Goal: Task Accomplishment & Management: Manage account settings

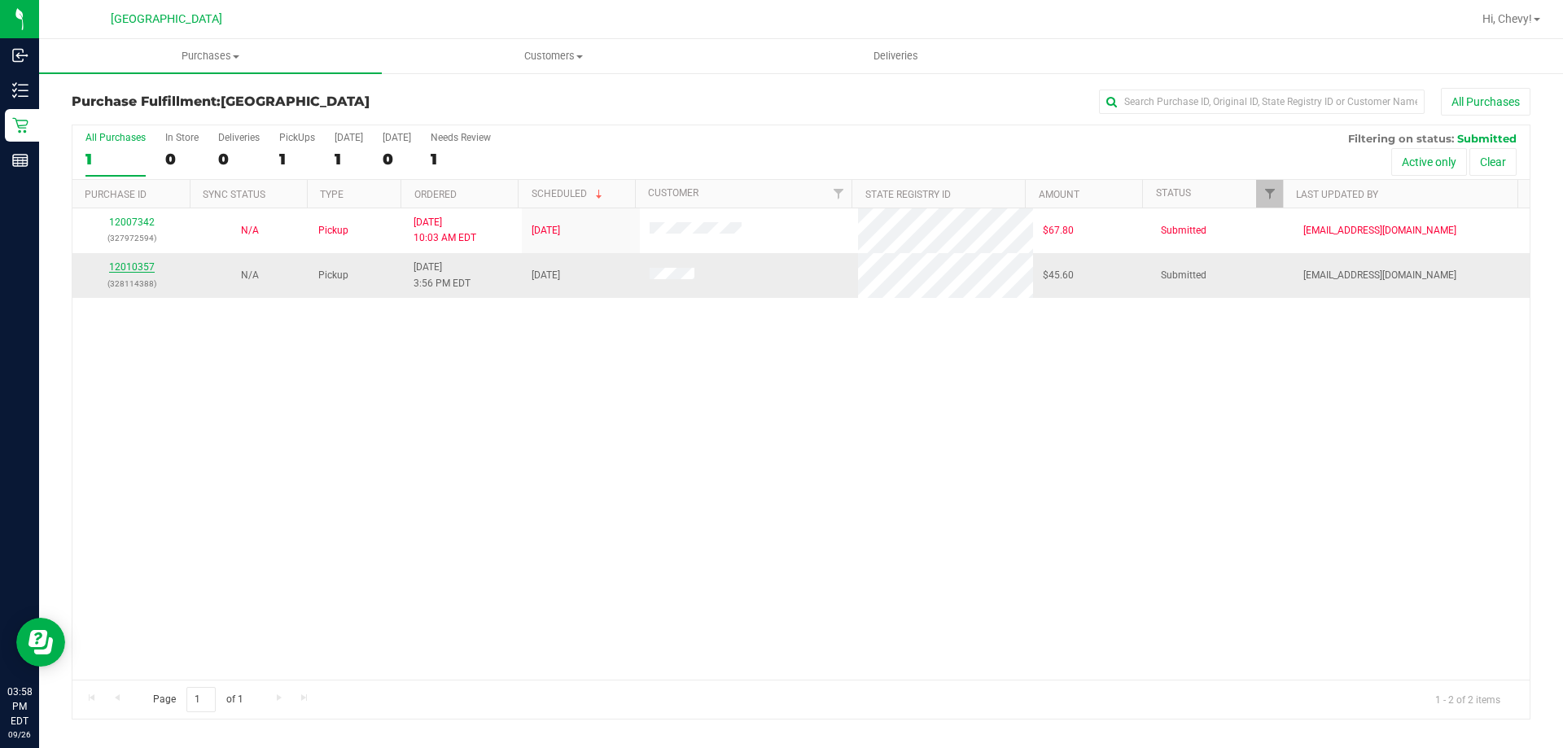
click at [125, 271] on link "12010357" at bounding box center [132, 266] width 46 height 11
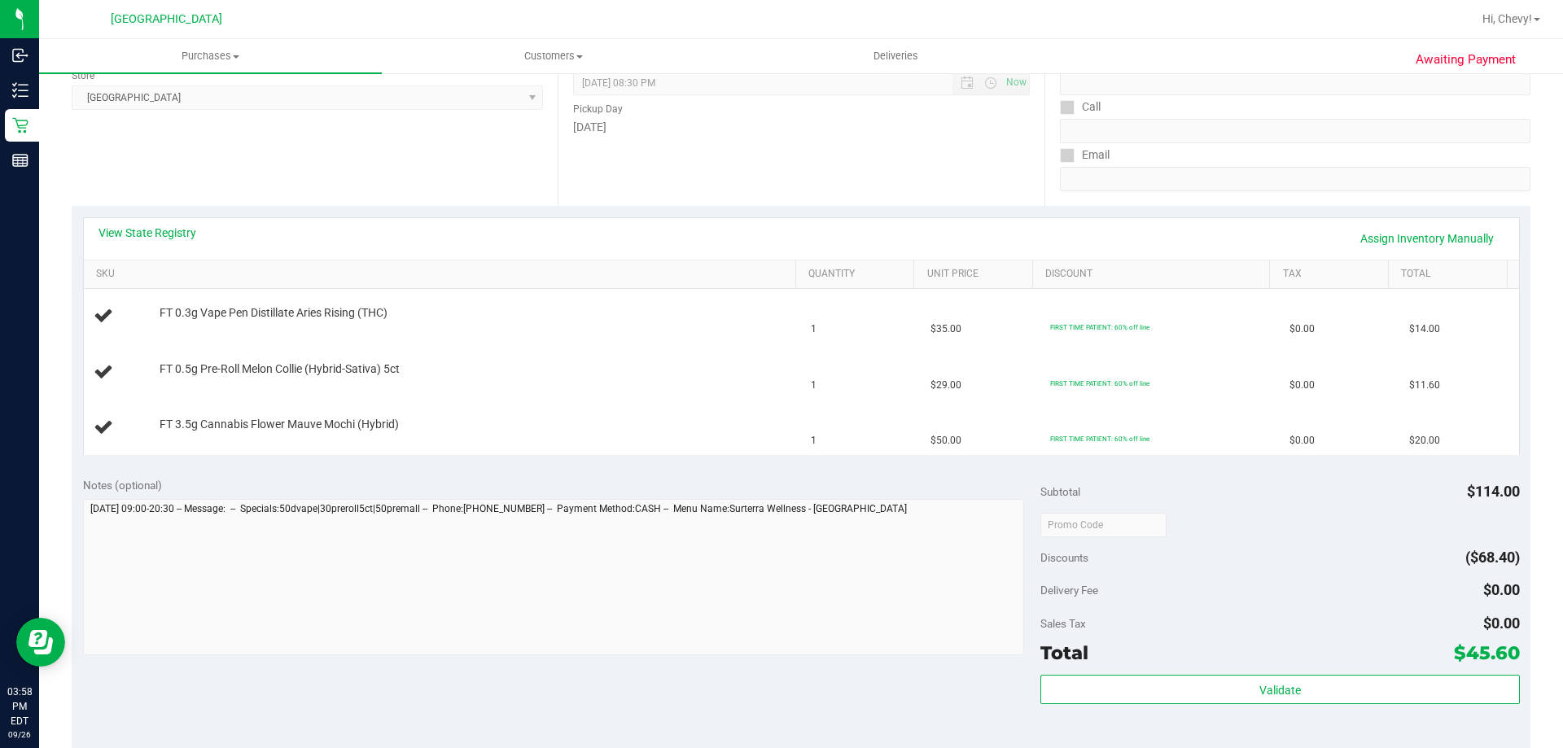
scroll to position [407, 0]
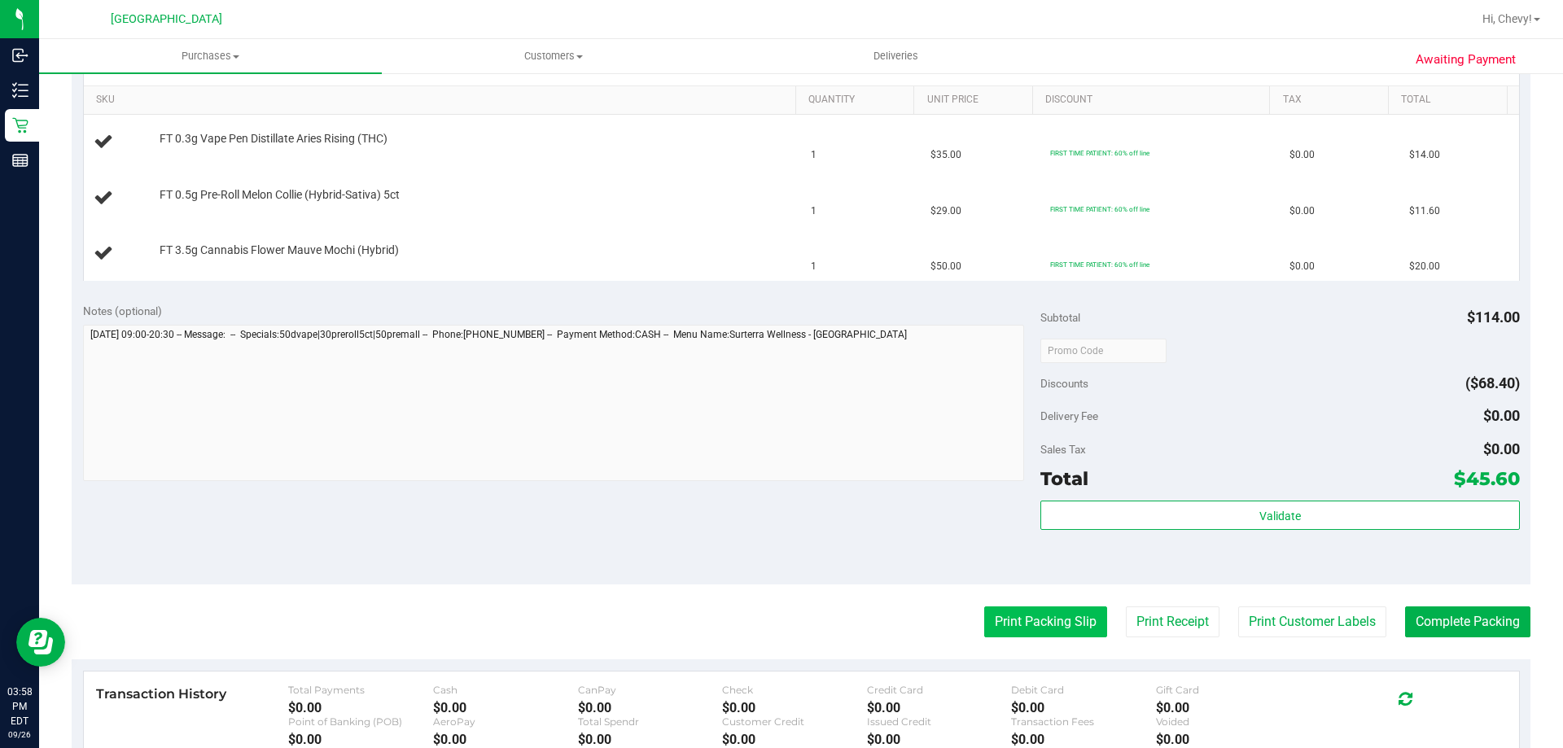
click at [1080, 620] on button "Print Packing Slip" at bounding box center [1045, 622] width 123 height 31
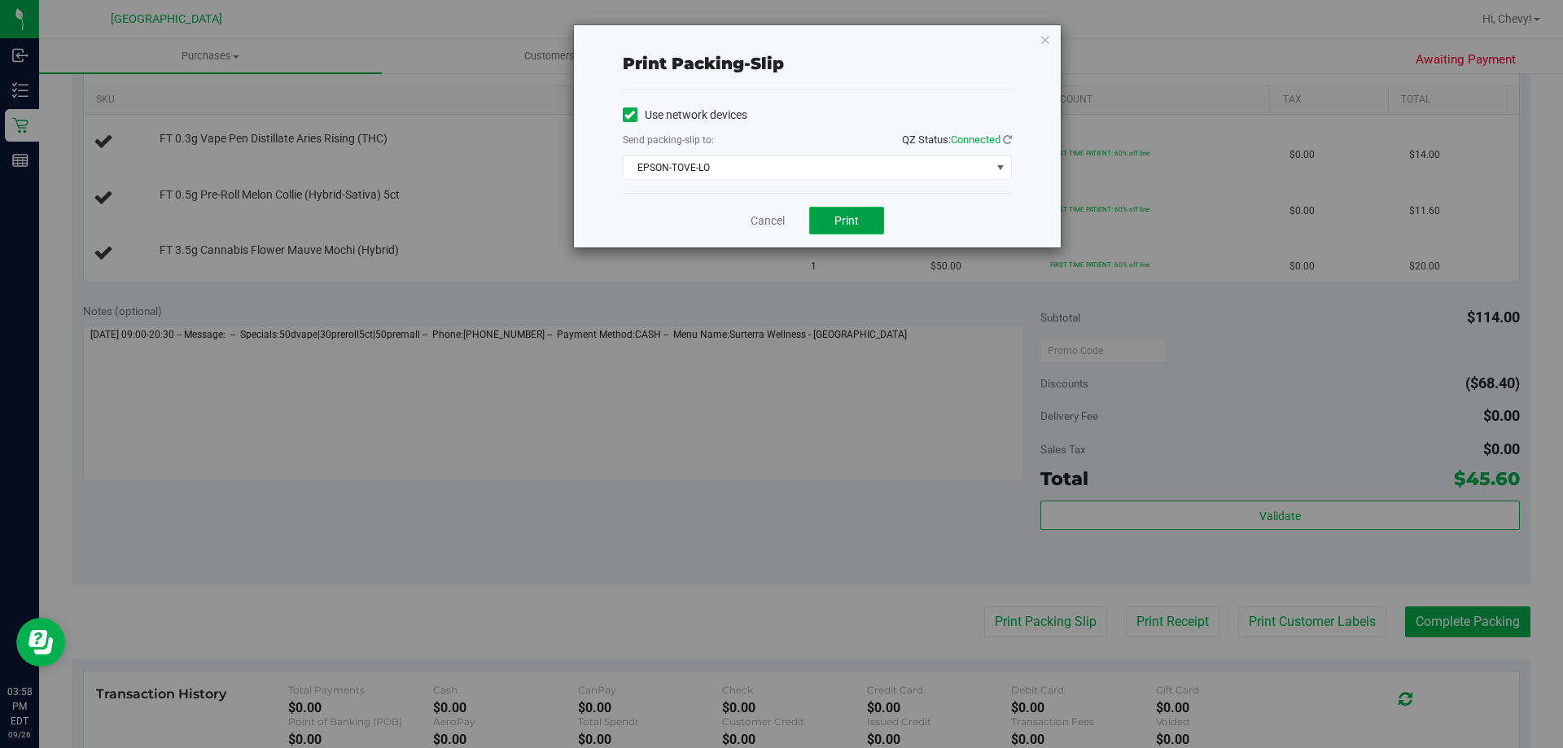
click at [860, 213] on button "Print" at bounding box center [846, 221] width 75 height 28
click at [1045, 44] on icon "button" at bounding box center [1045, 39] width 11 height 20
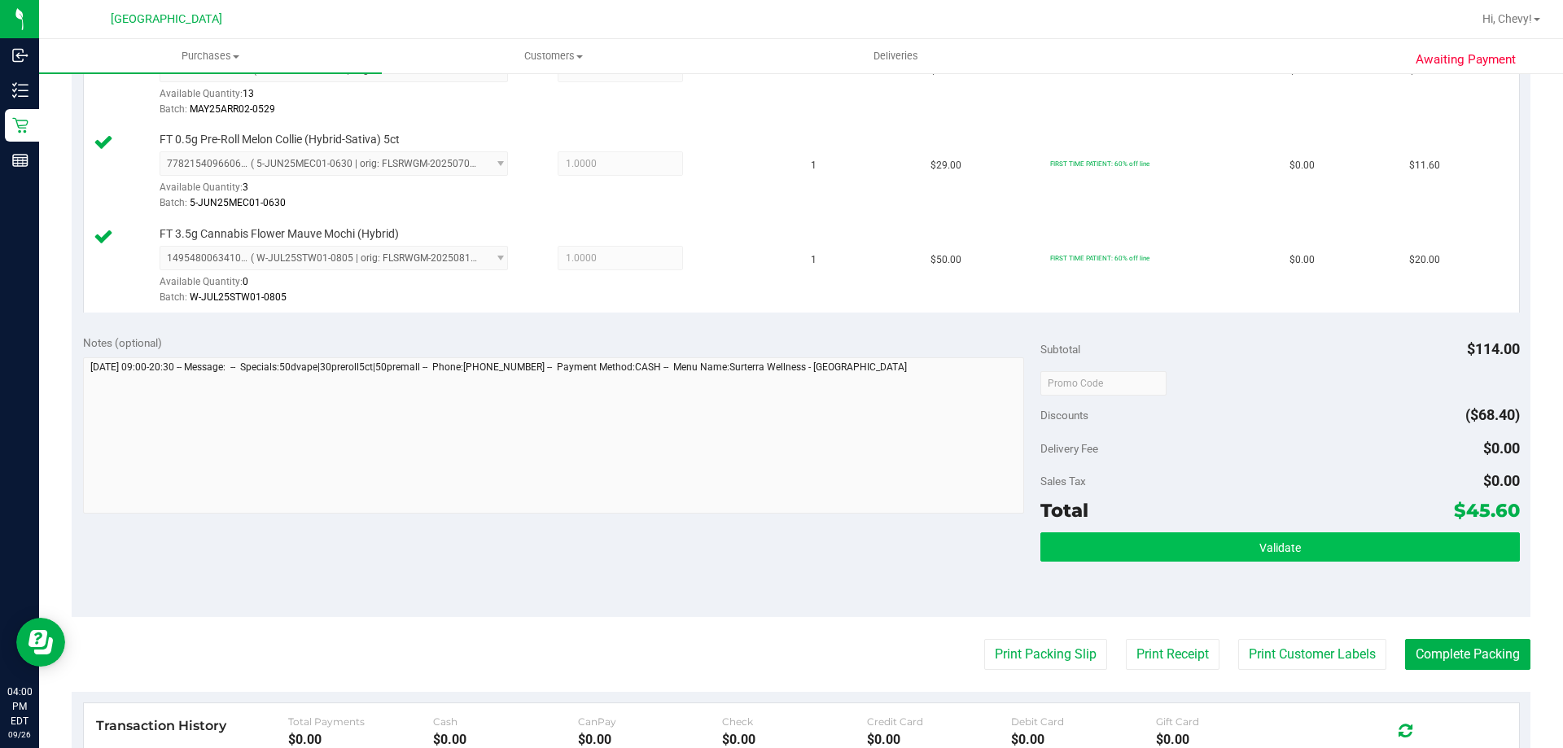
scroll to position [570, 0]
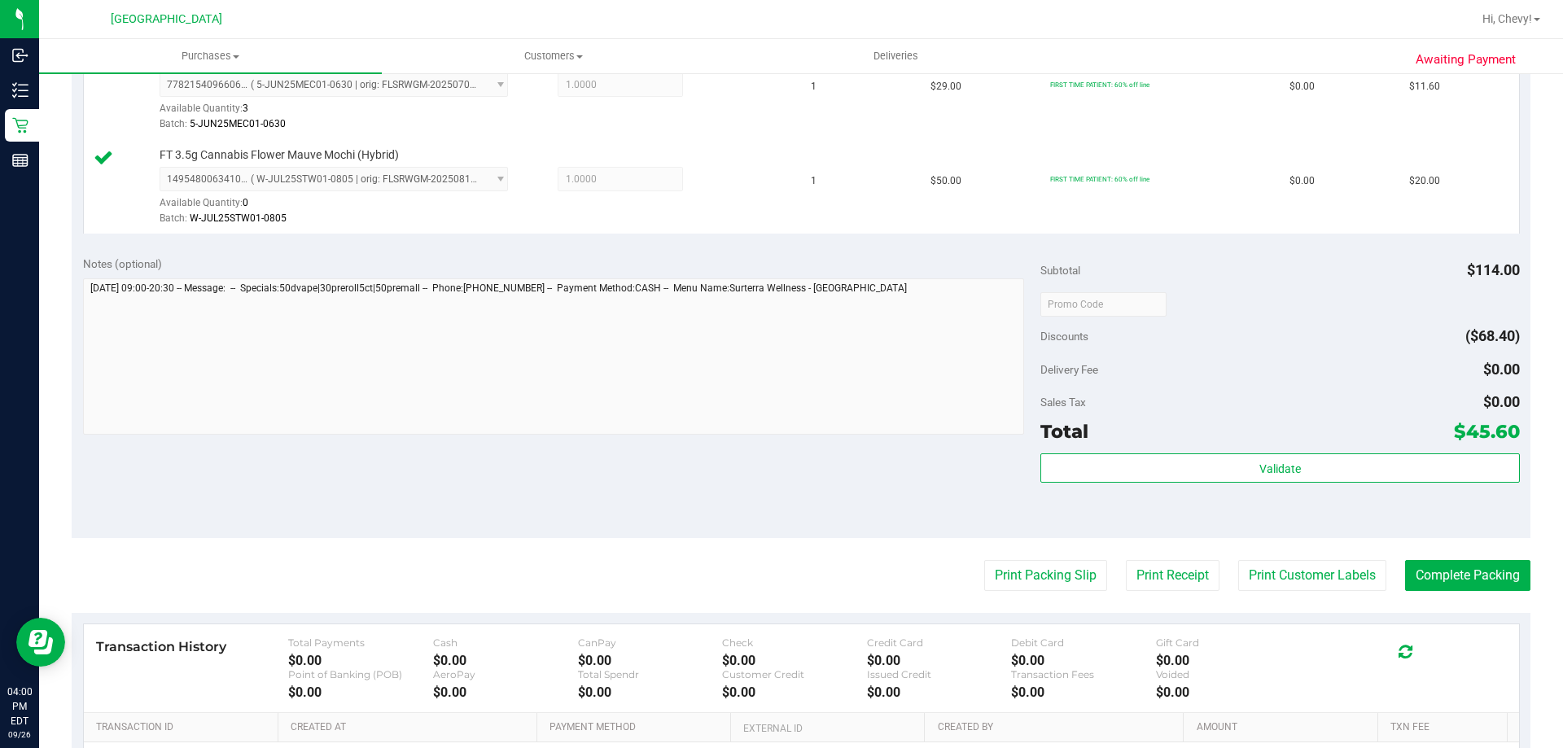
click at [1379, 484] on div "Validate" at bounding box center [1280, 490] width 479 height 73
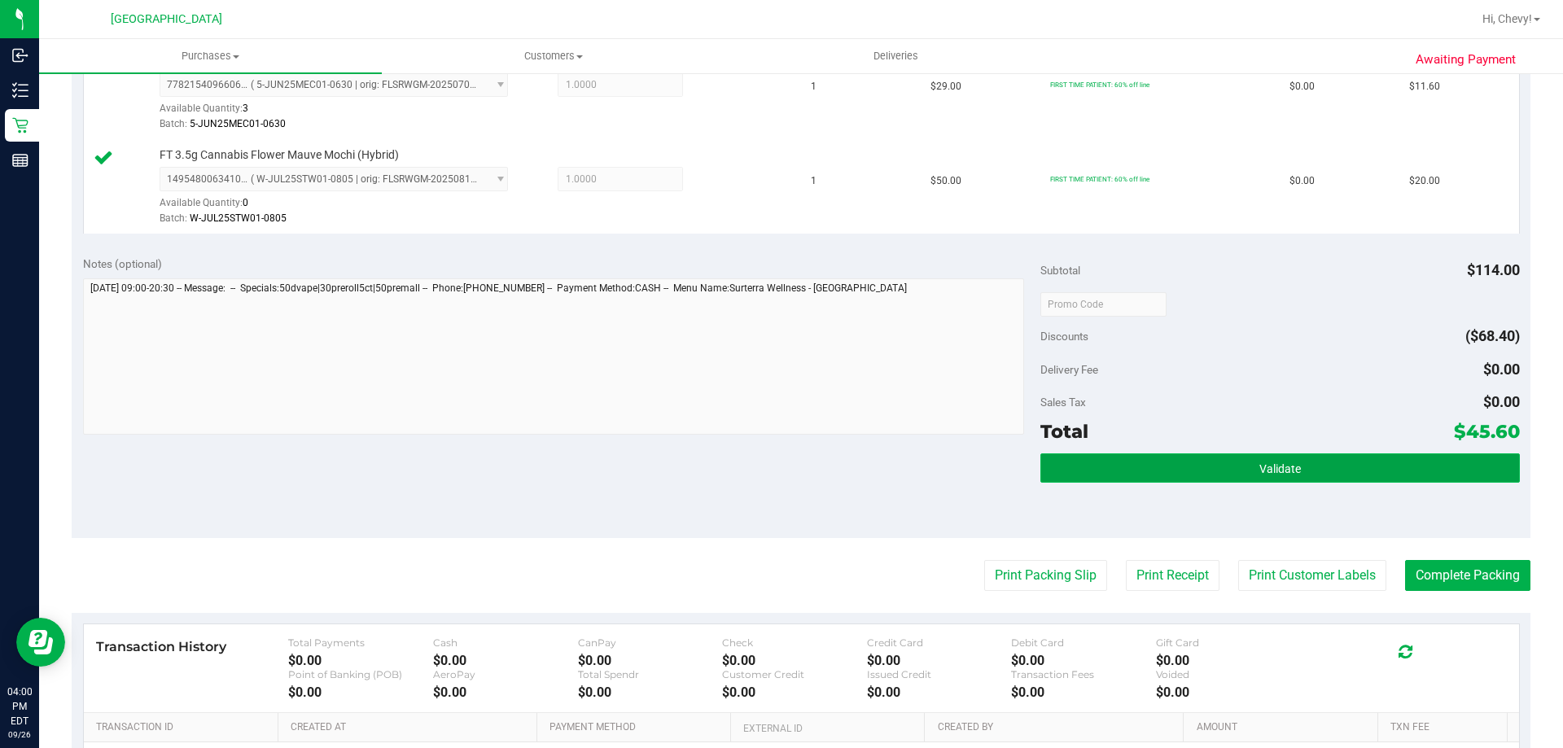
click at [1377, 480] on button "Validate" at bounding box center [1280, 468] width 479 height 29
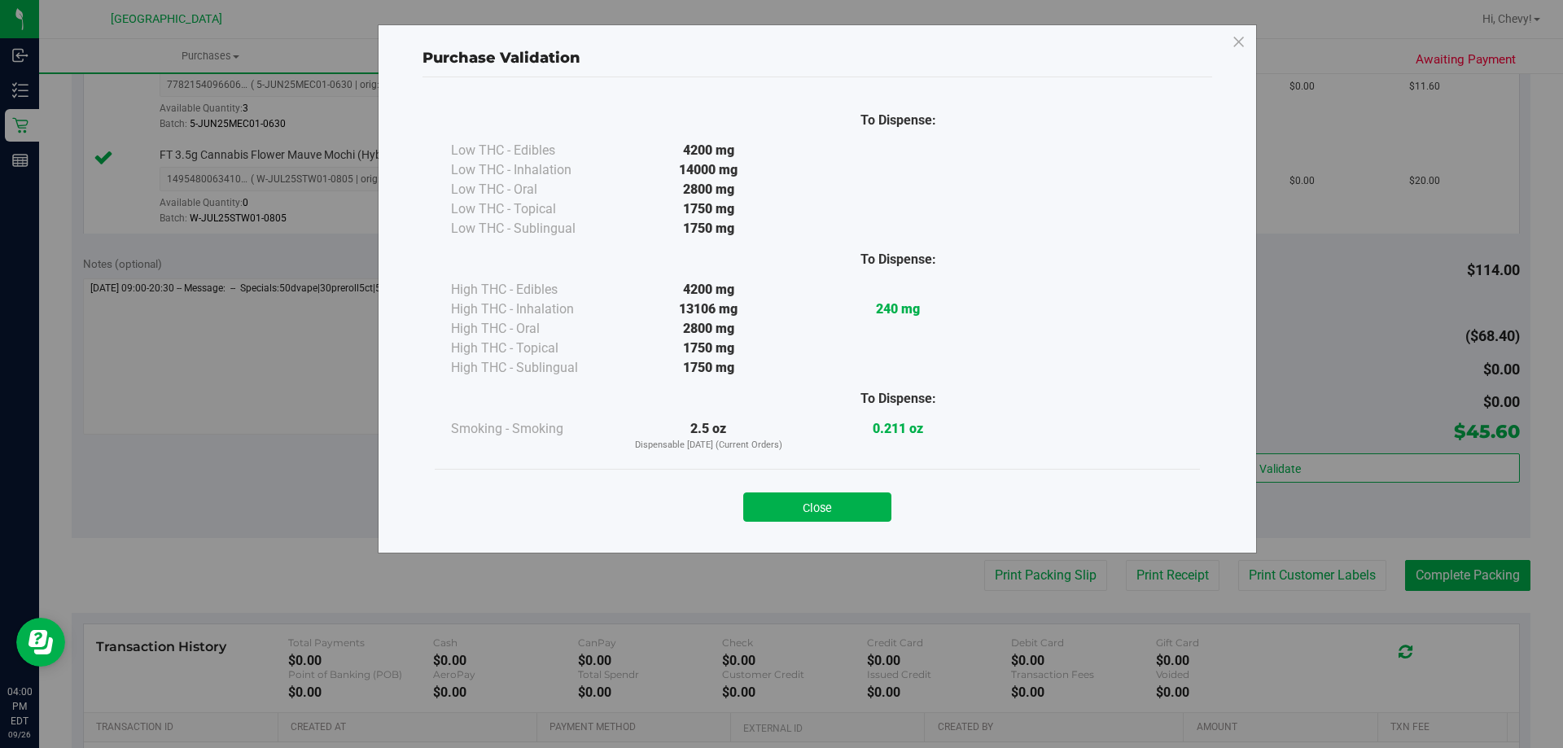
click at [839, 513] on button "Close" at bounding box center [817, 507] width 148 height 29
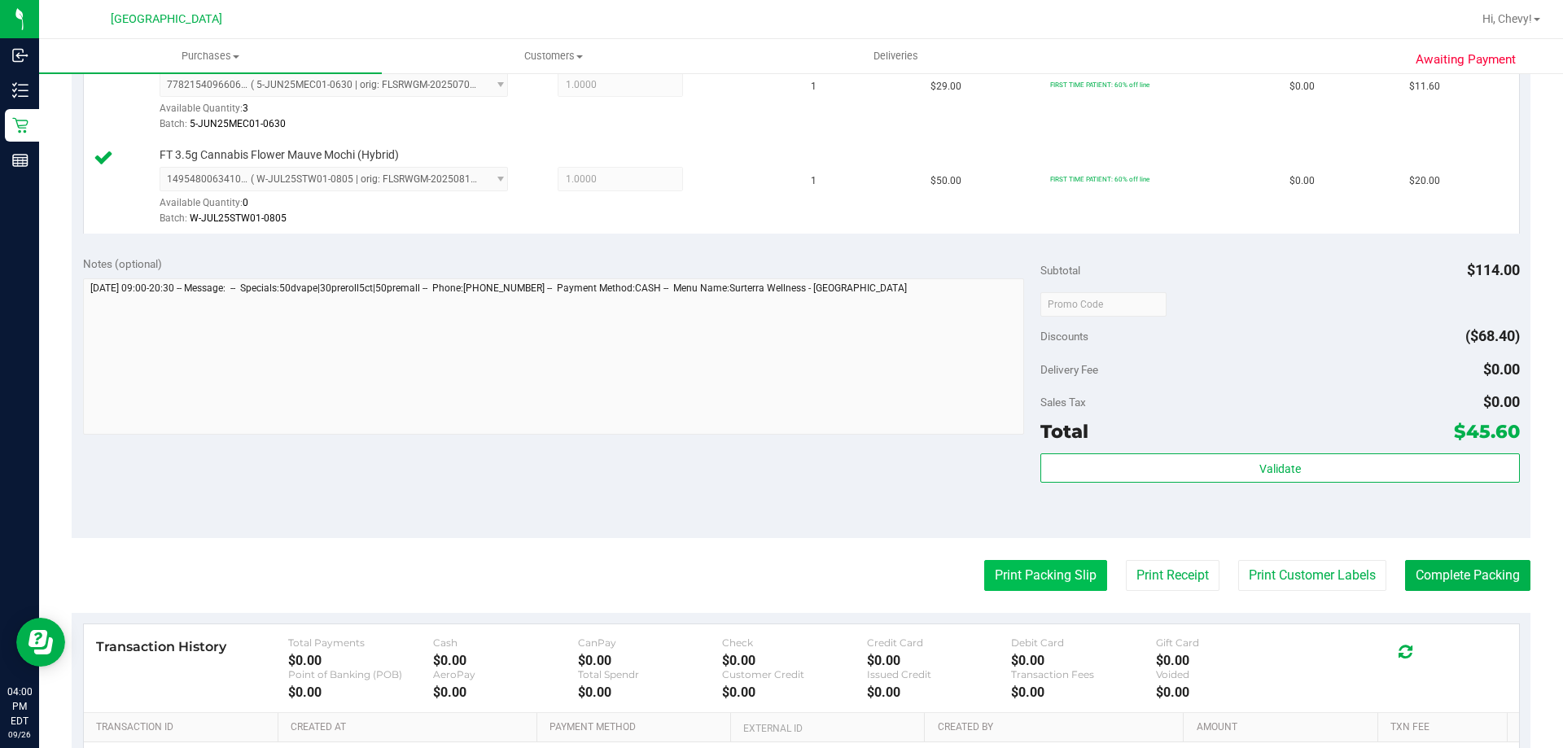
click at [1058, 582] on button "Print Packing Slip" at bounding box center [1045, 575] width 123 height 31
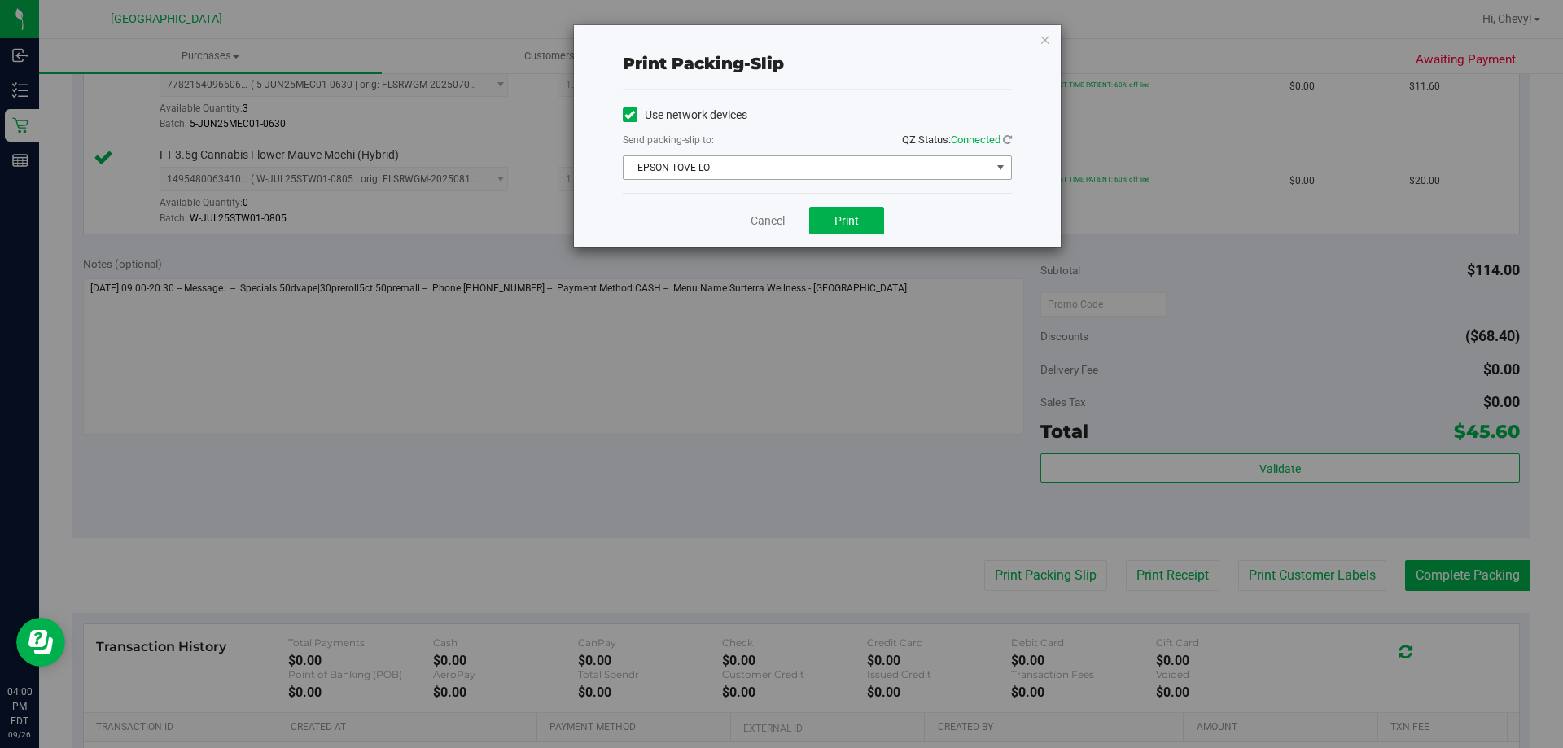
click at [759, 168] on span "EPSON-TOVE-LO" at bounding box center [807, 167] width 367 height 23
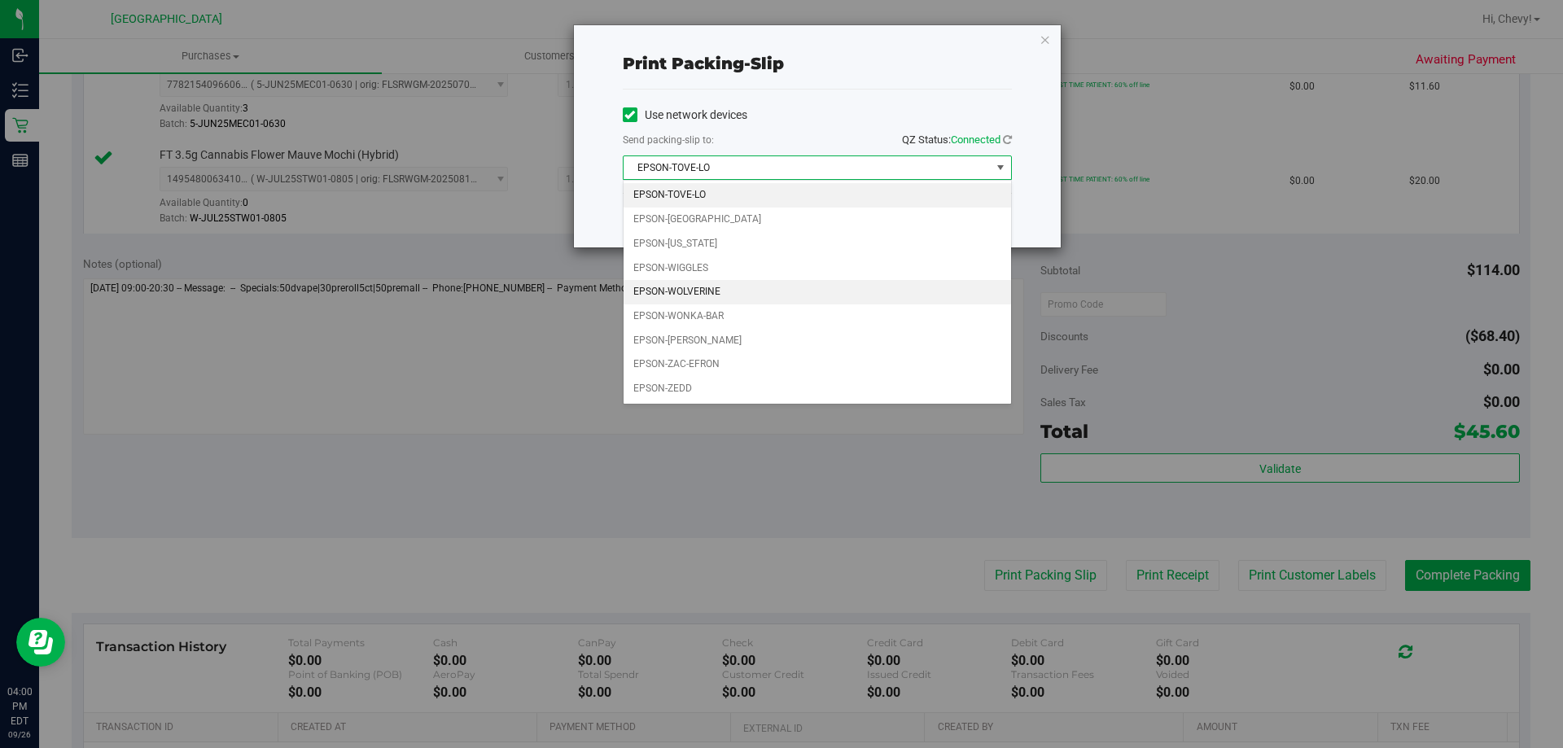
click at [732, 284] on li "EPSON-WOLVERINE" at bounding box center [818, 292] width 388 height 24
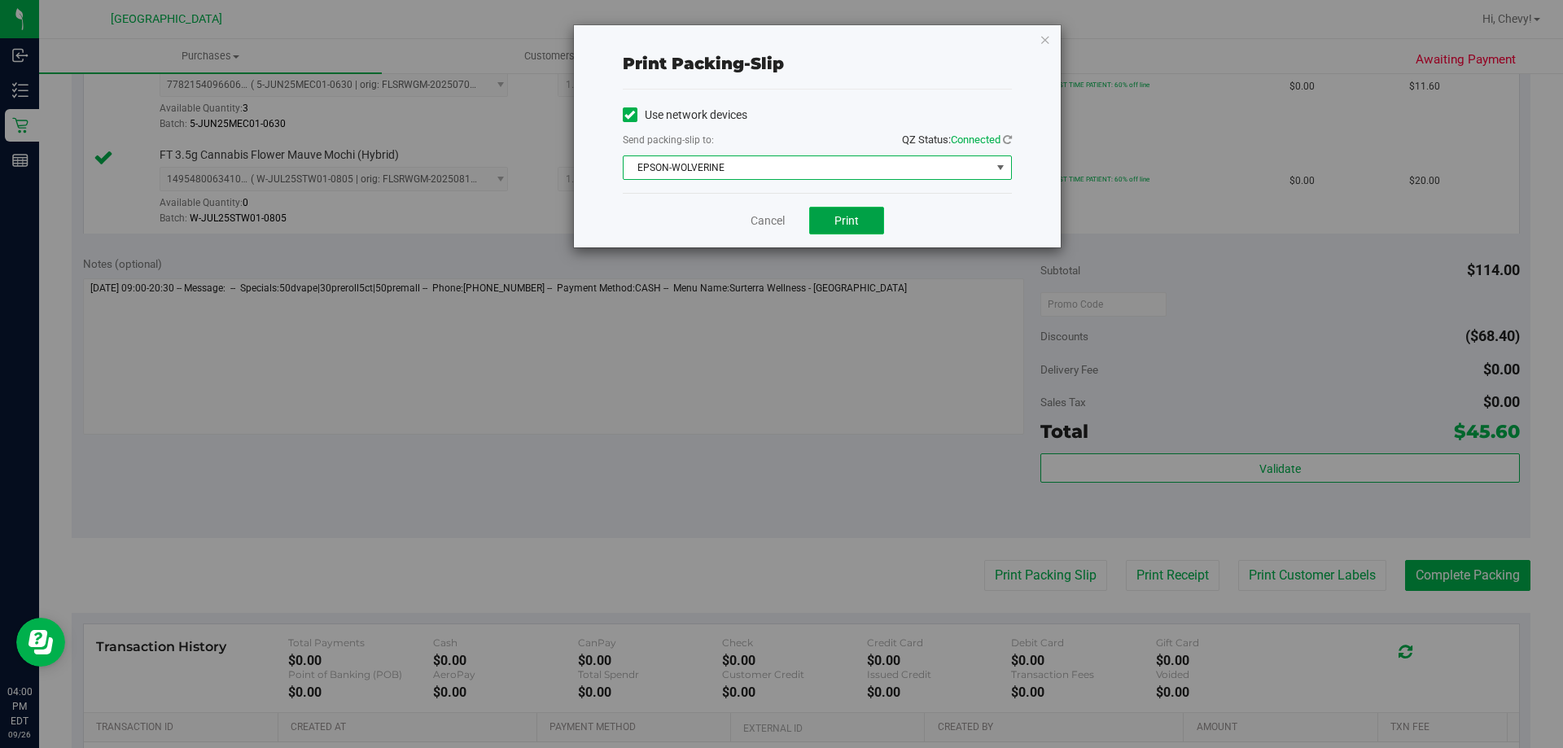
click at [832, 216] on button "Print" at bounding box center [846, 221] width 75 height 28
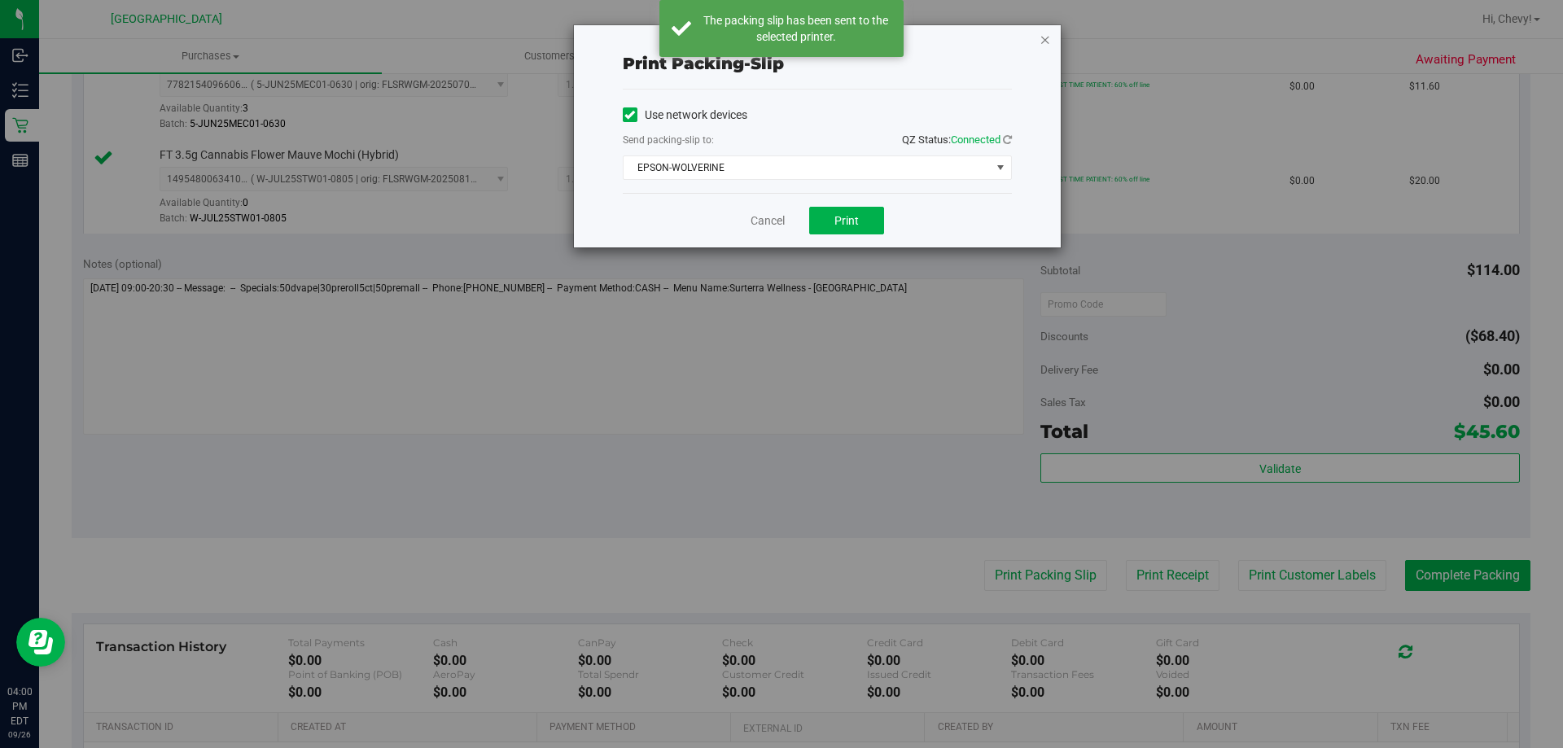
click at [1045, 39] on icon "button" at bounding box center [1045, 39] width 11 height 20
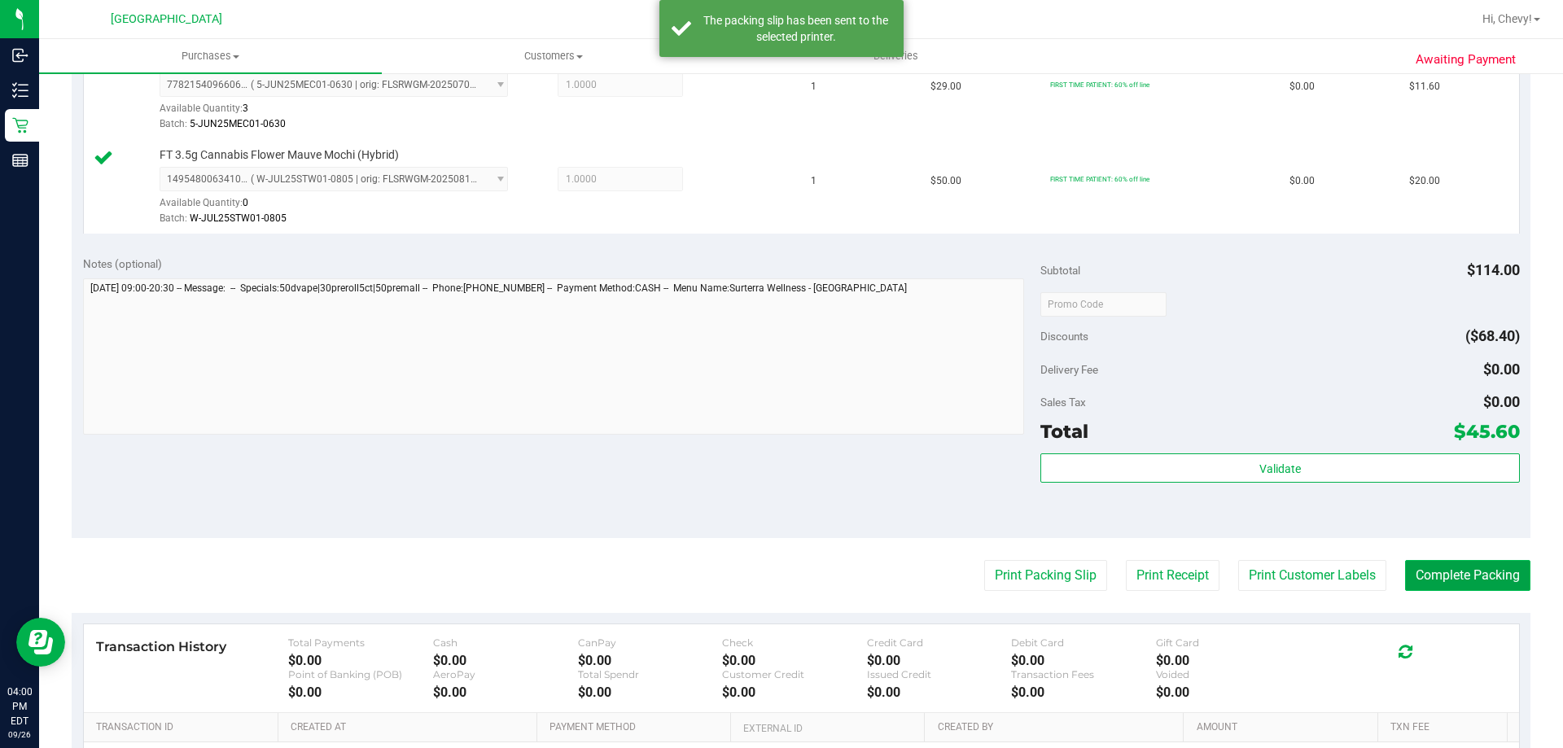
click at [1469, 572] on button "Complete Packing" at bounding box center [1467, 575] width 125 height 31
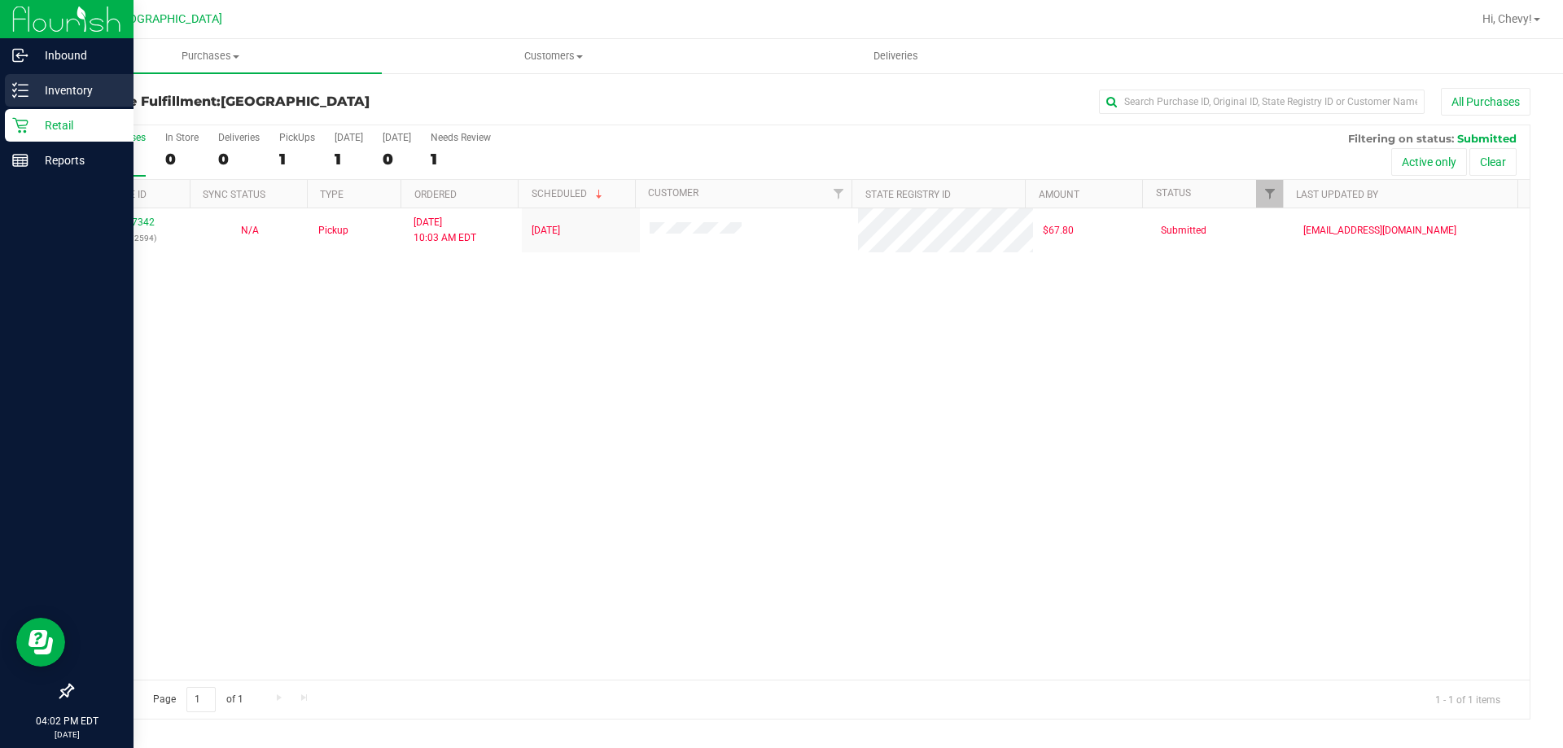
click at [20, 90] on line at bounding box center [23, 90] width 9 height 0
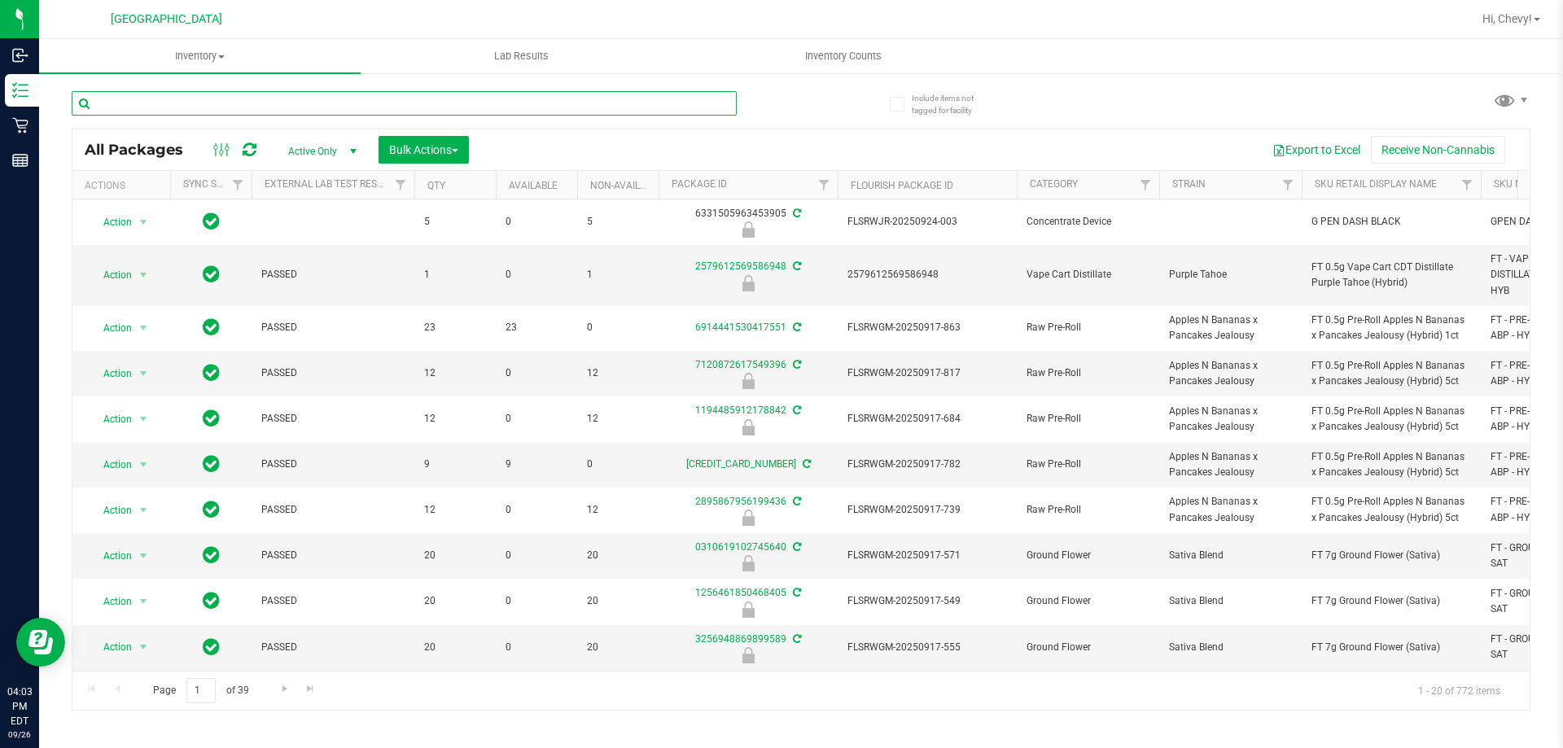
click at [298, 107] on input "text" at bounding box center [404, 103] width 665 height 24
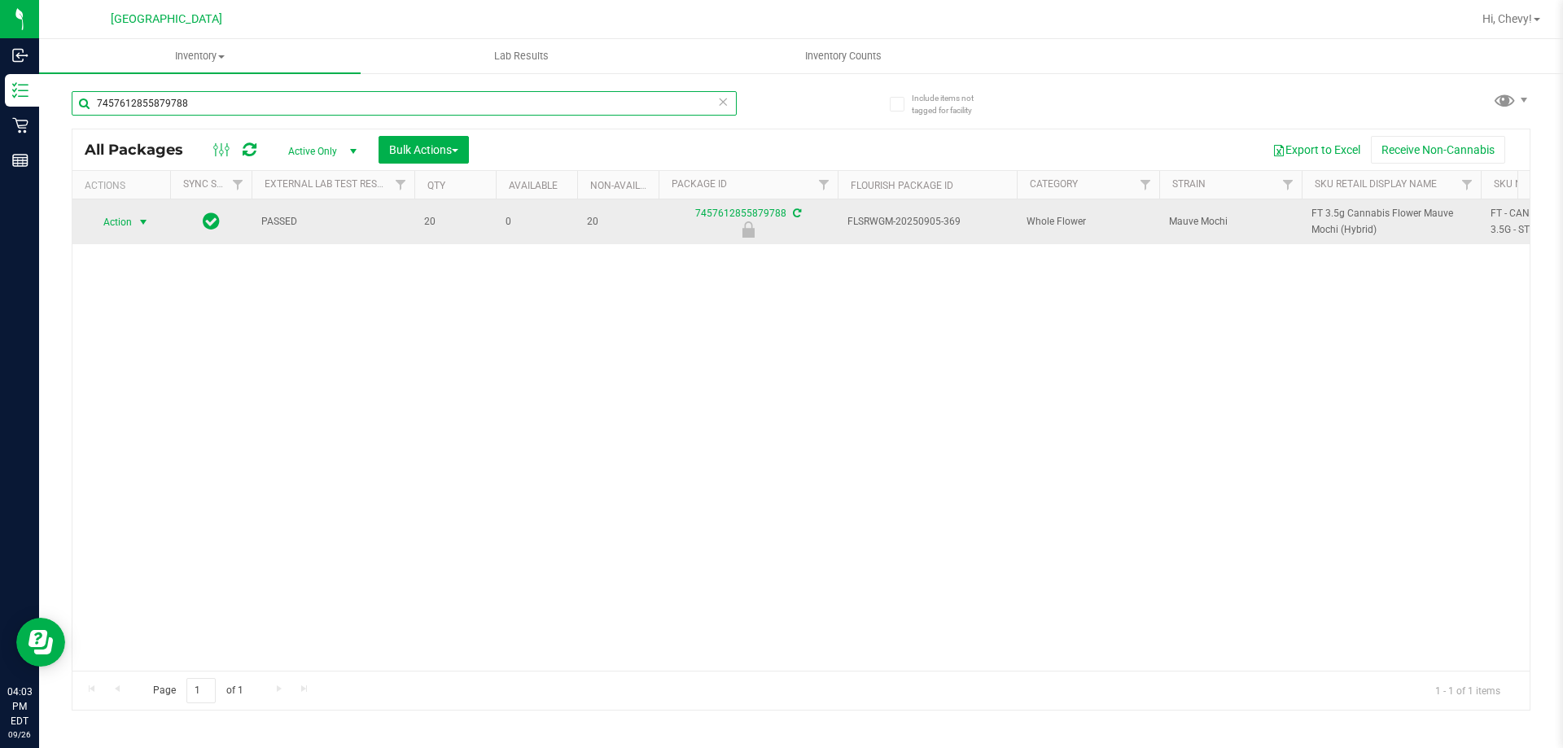
type input "7457612855879788"
click at [113, 227] on span "Action" at bounding box center [111, 222] width 44 height 23
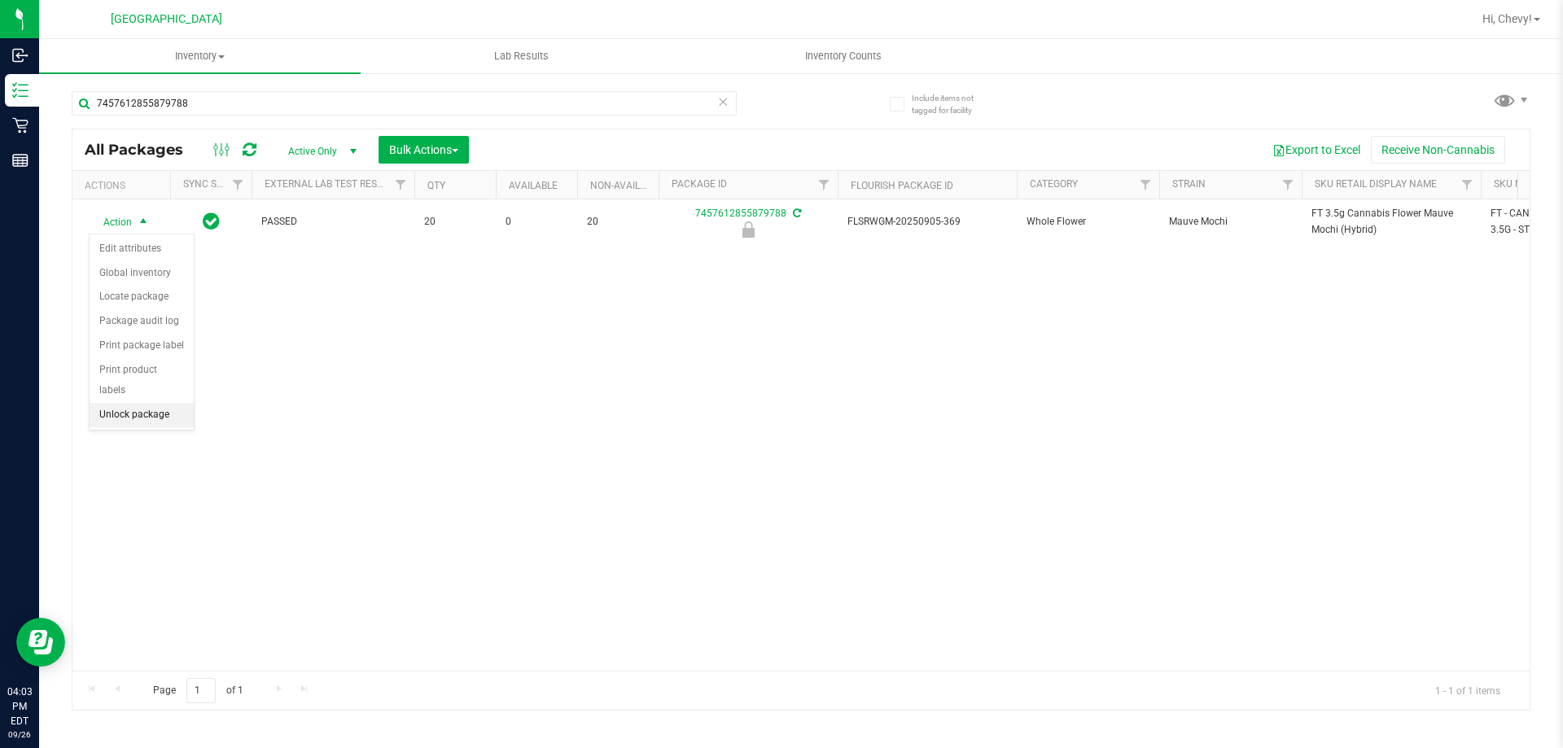
click at [145, 403] on li "Unlock package" at bounding box center [142, 415] width 104 height 24
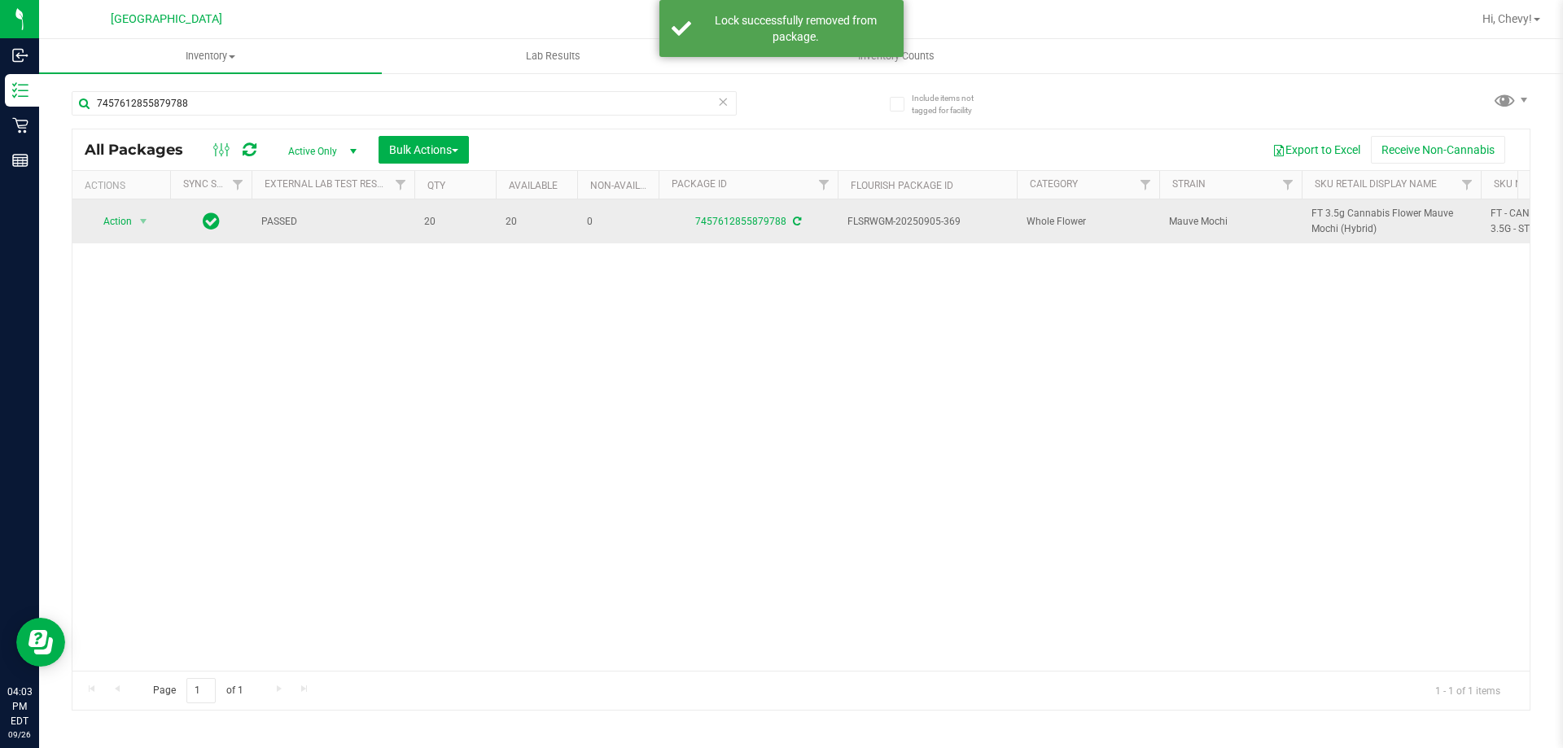
click at [1352, 220] on span "FT 3.5g Cannabis Flower Mauve Mochi (Hybrid)" at bounding box center [1392, 221] width 160 height 31
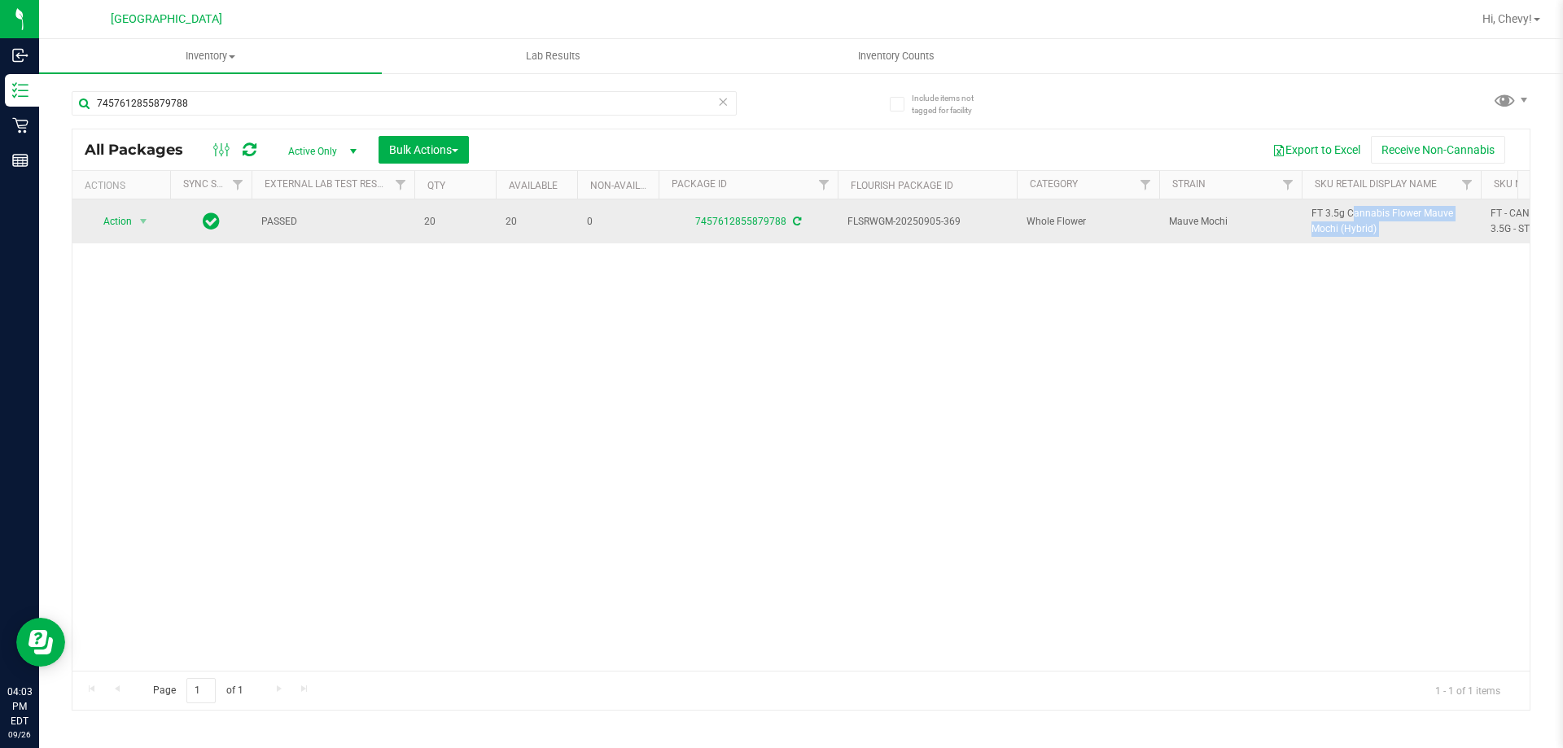
copy tr "FT 3.5g Cannabis Flower Mauve Mochi (Hybrid)"
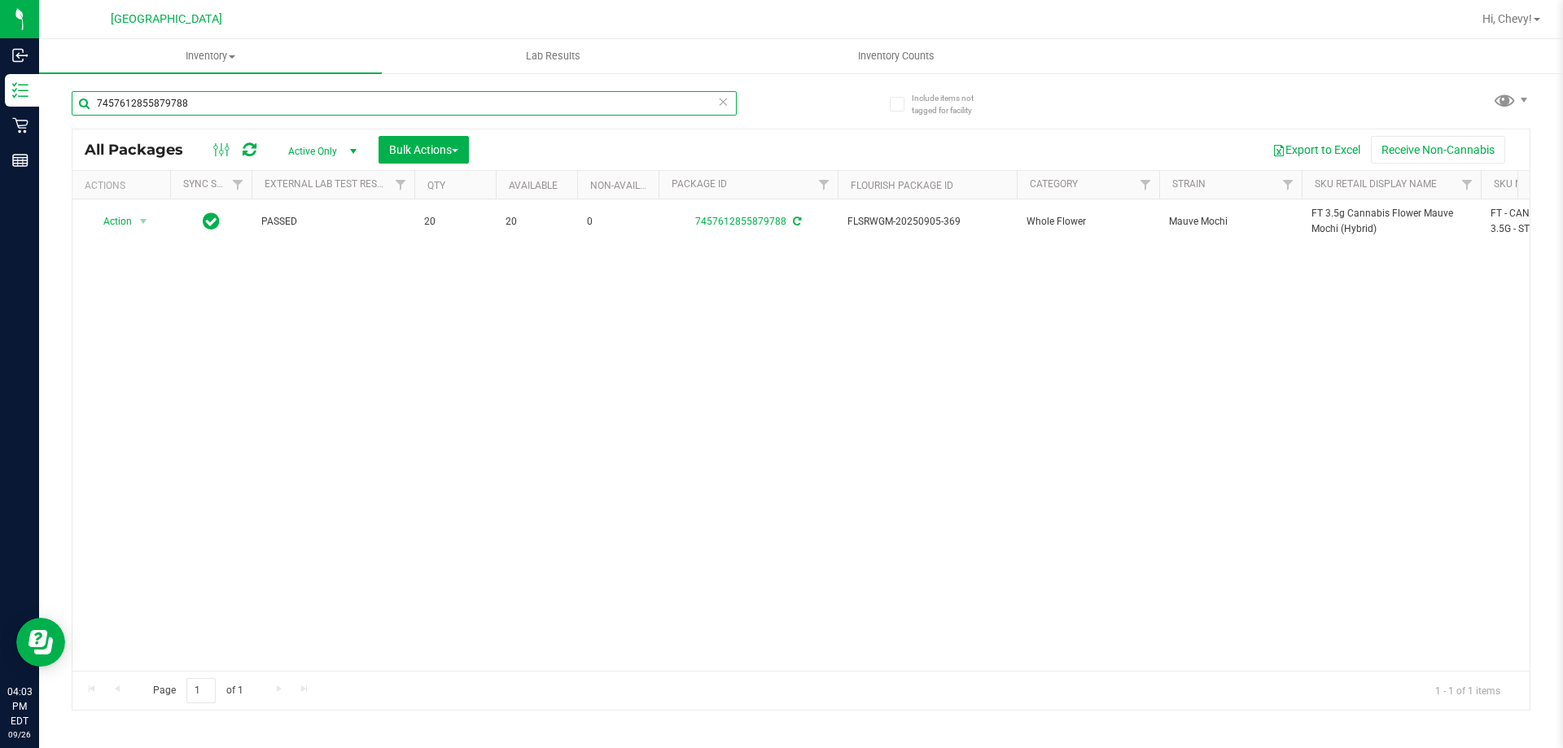
click at [229, 95] on input "7457612855879788" at bounding box center [404, 103] width 665 height 24
click at [226, 95] on input "7457612855879788" at bounding box center [404, 103] width 665 height 24
type input "7"
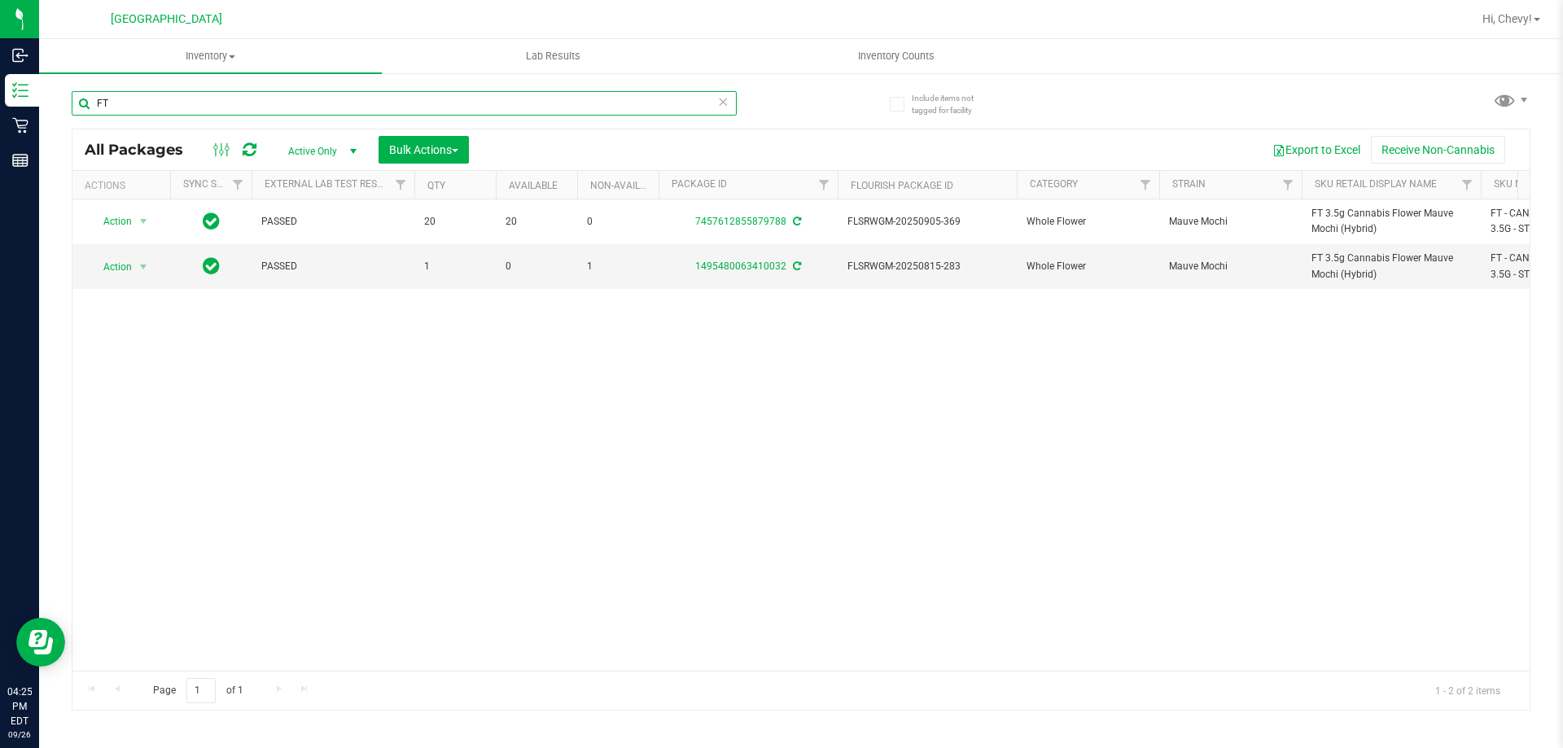
type input "F"
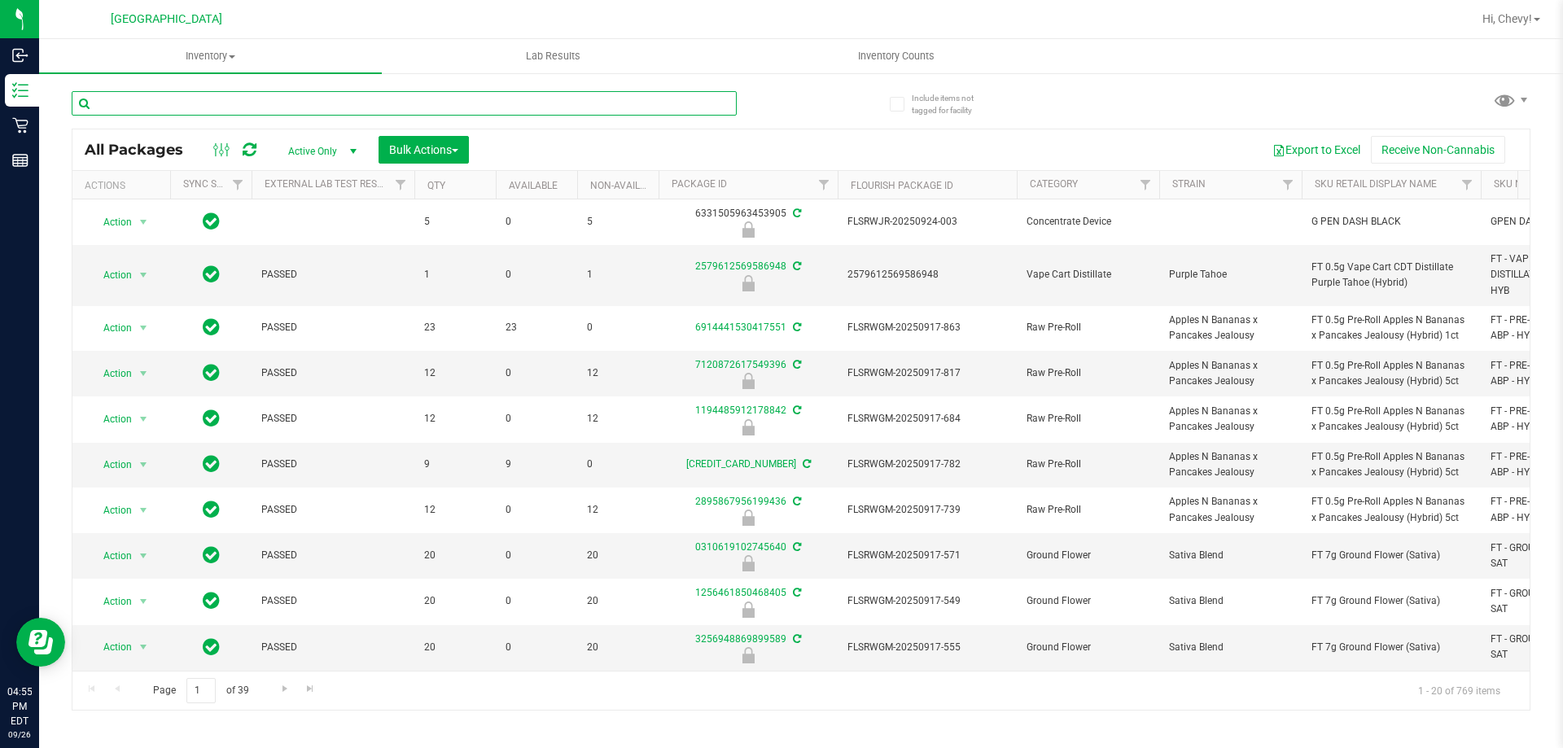
click at [129, 105] on input "text" at bounding box center [404, 103] width 665 height 24
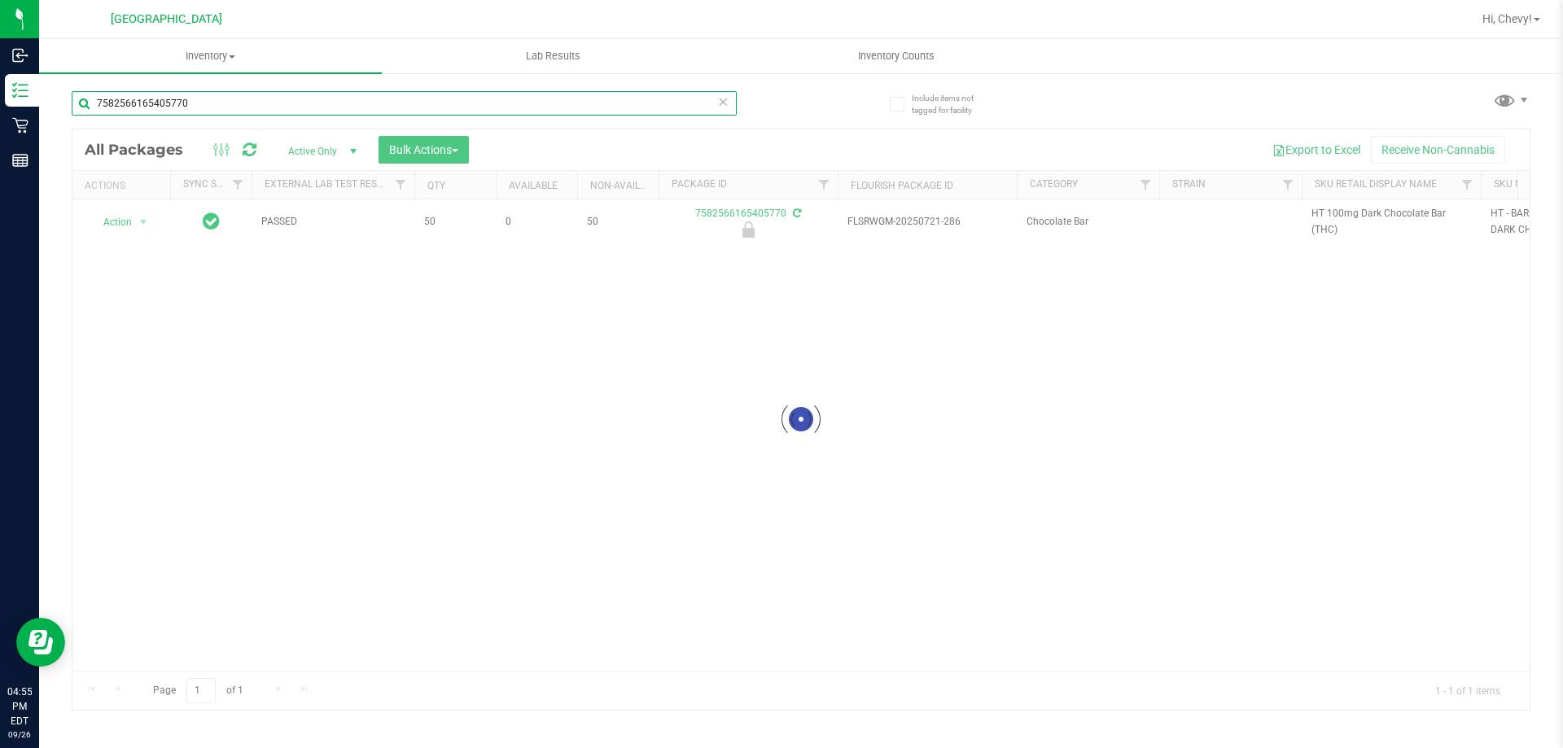
type input "7582566165405770"
click at [121, 225] on div at bounding box center [800, 419] width 1457 height 581
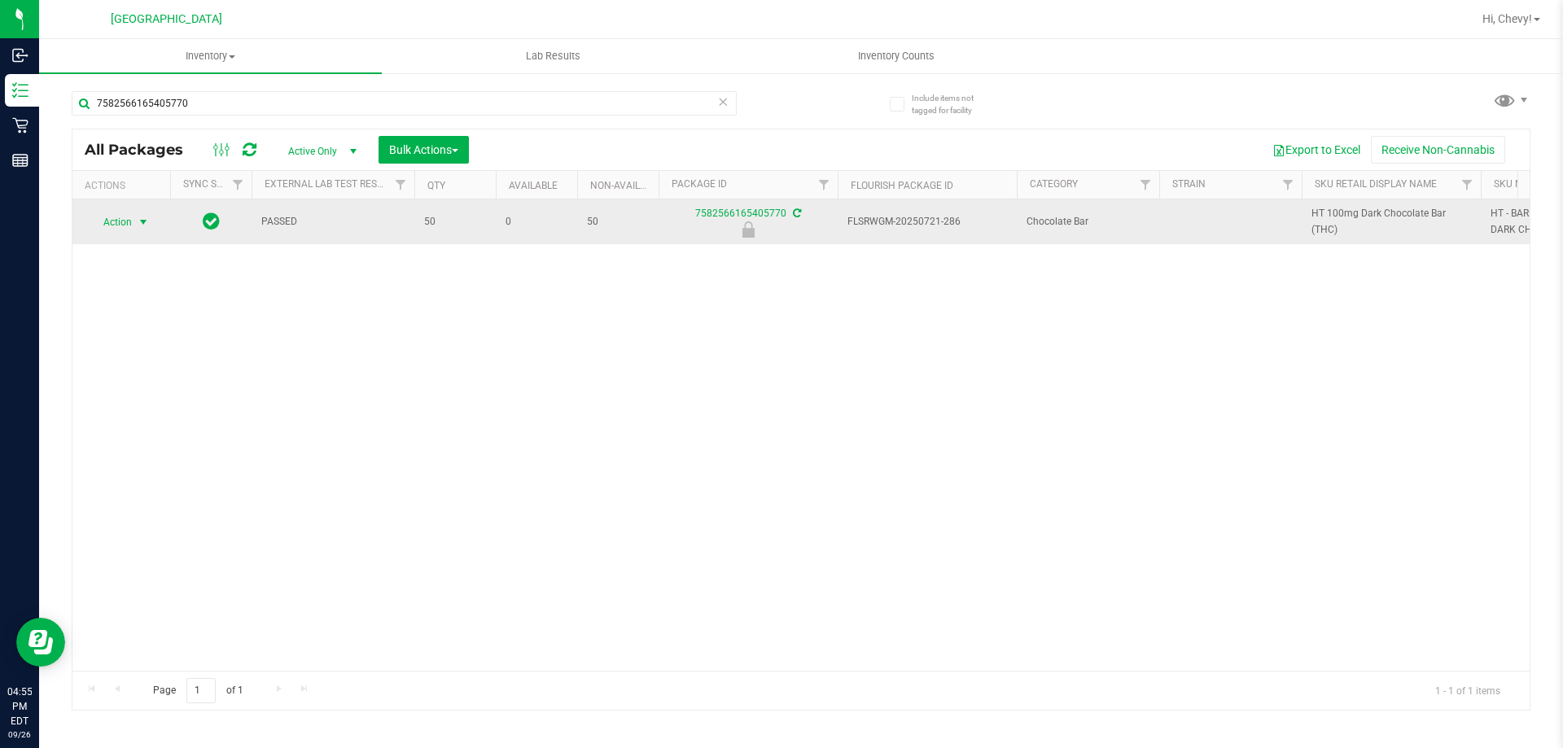
click at [113, 226] on span "Action" at bounding box center [111, 222] width 44 height 23
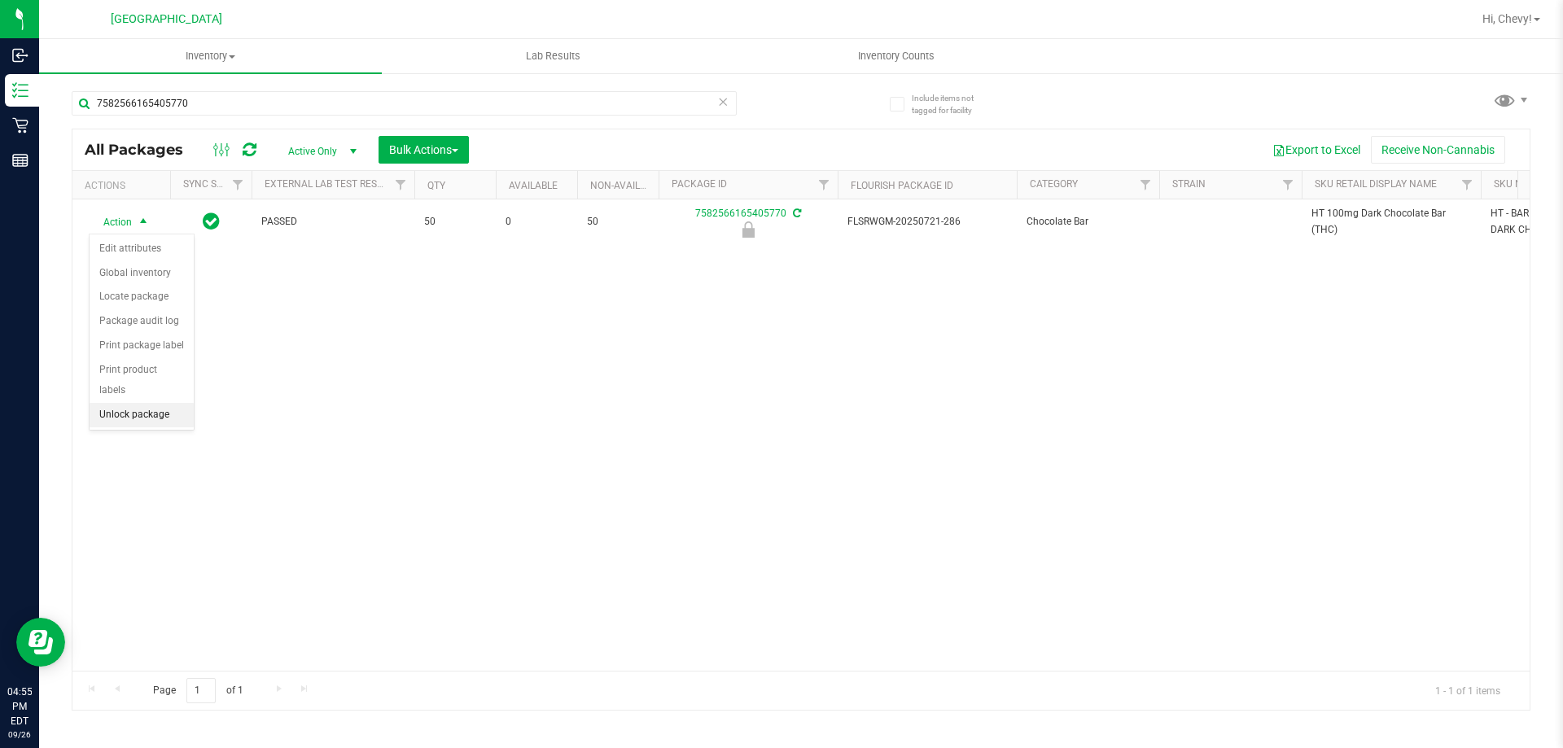
click at [138, 403] on li "Unlock package" at bounding box center [142, 415] width 104 height 24
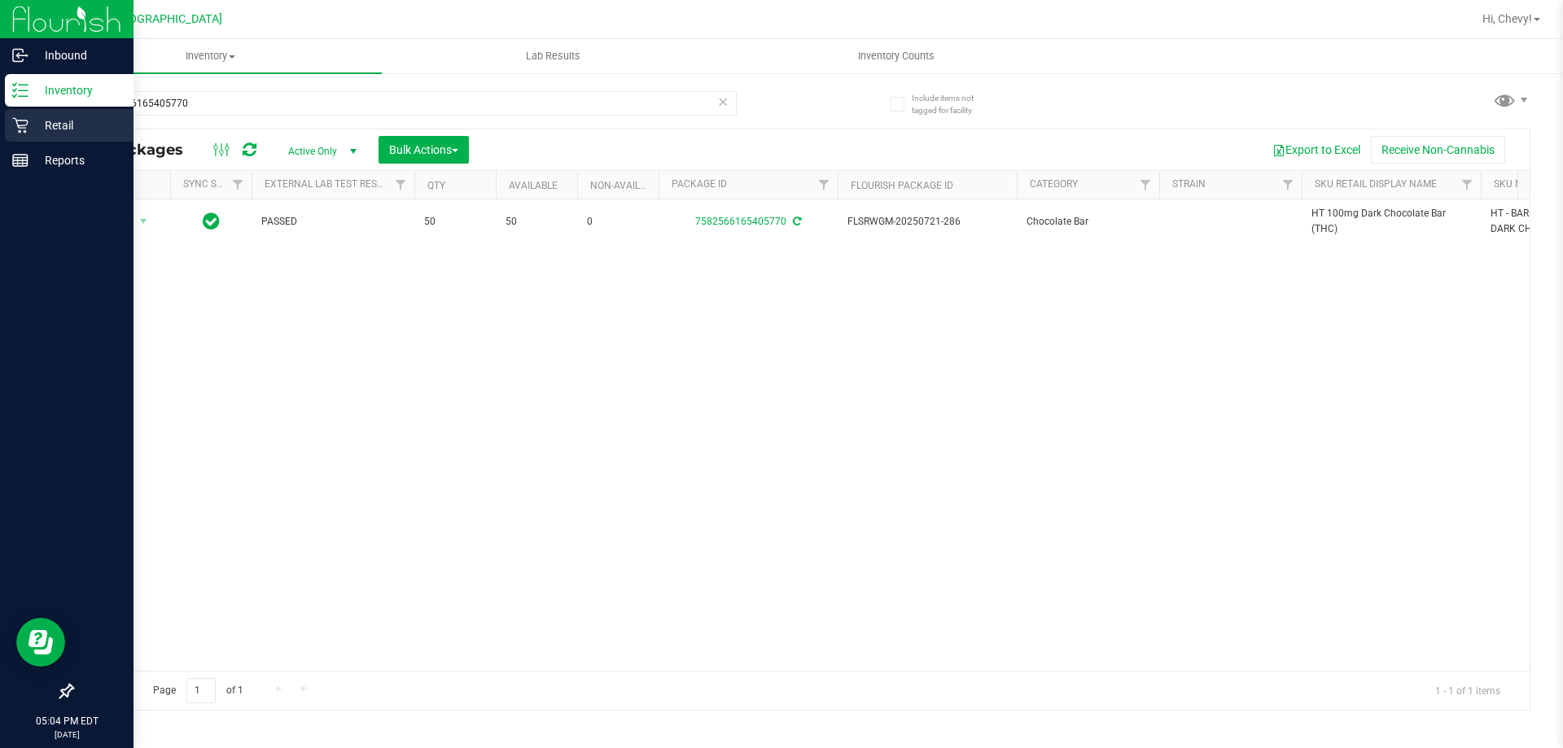
click at [31, 112] on div "Retail" at bounding box center [69, 125] width 129 height 33
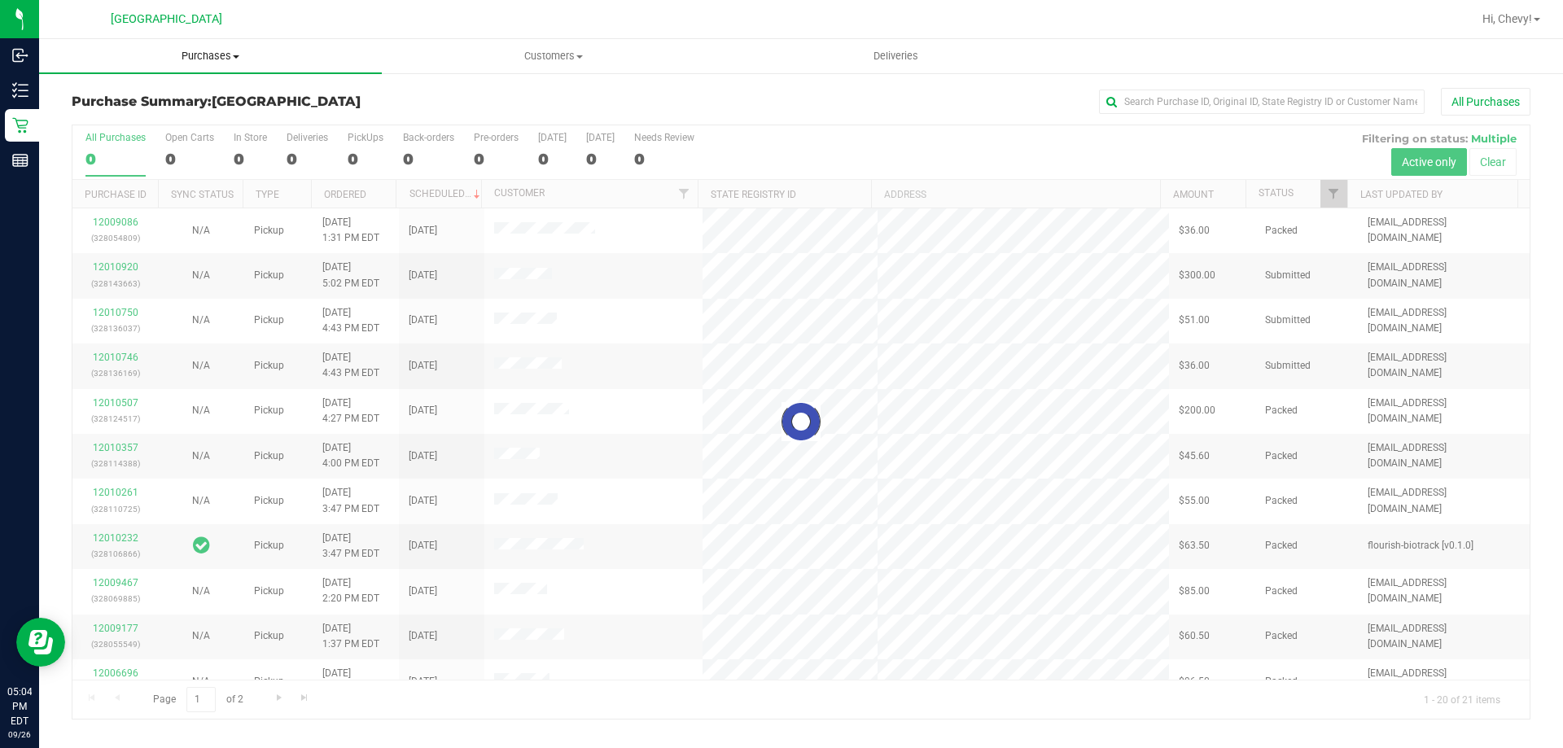
click at [215, 59] on span "Purchases" at bounding box center [210, 56] width 343 height 15
click at [203, 124] on li "Fulfillment" at bounding box center [210, 118] width 343 height 20
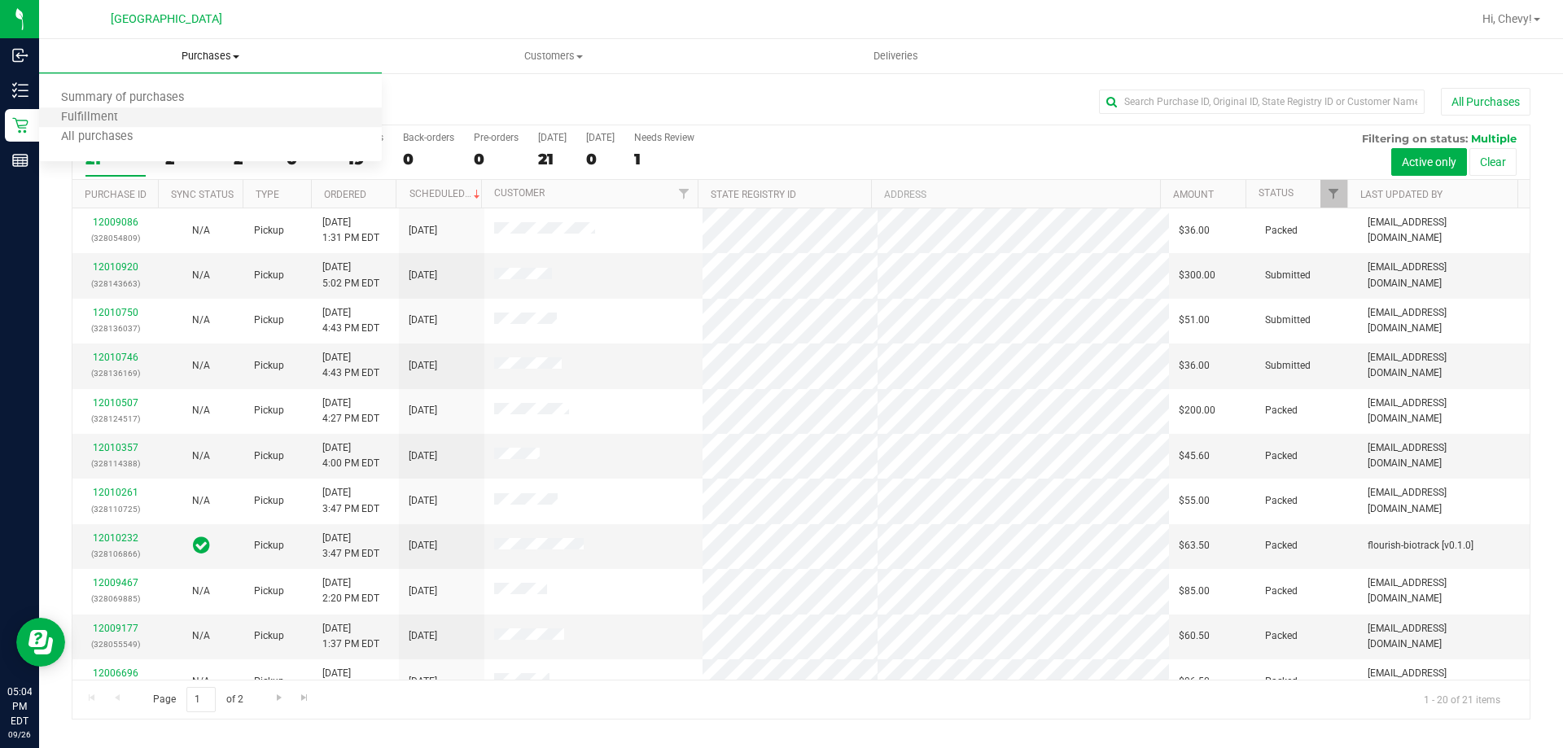
click at [160, 116] on li "Fulfillment" at bounding box center [210, 118] width 343 height 20
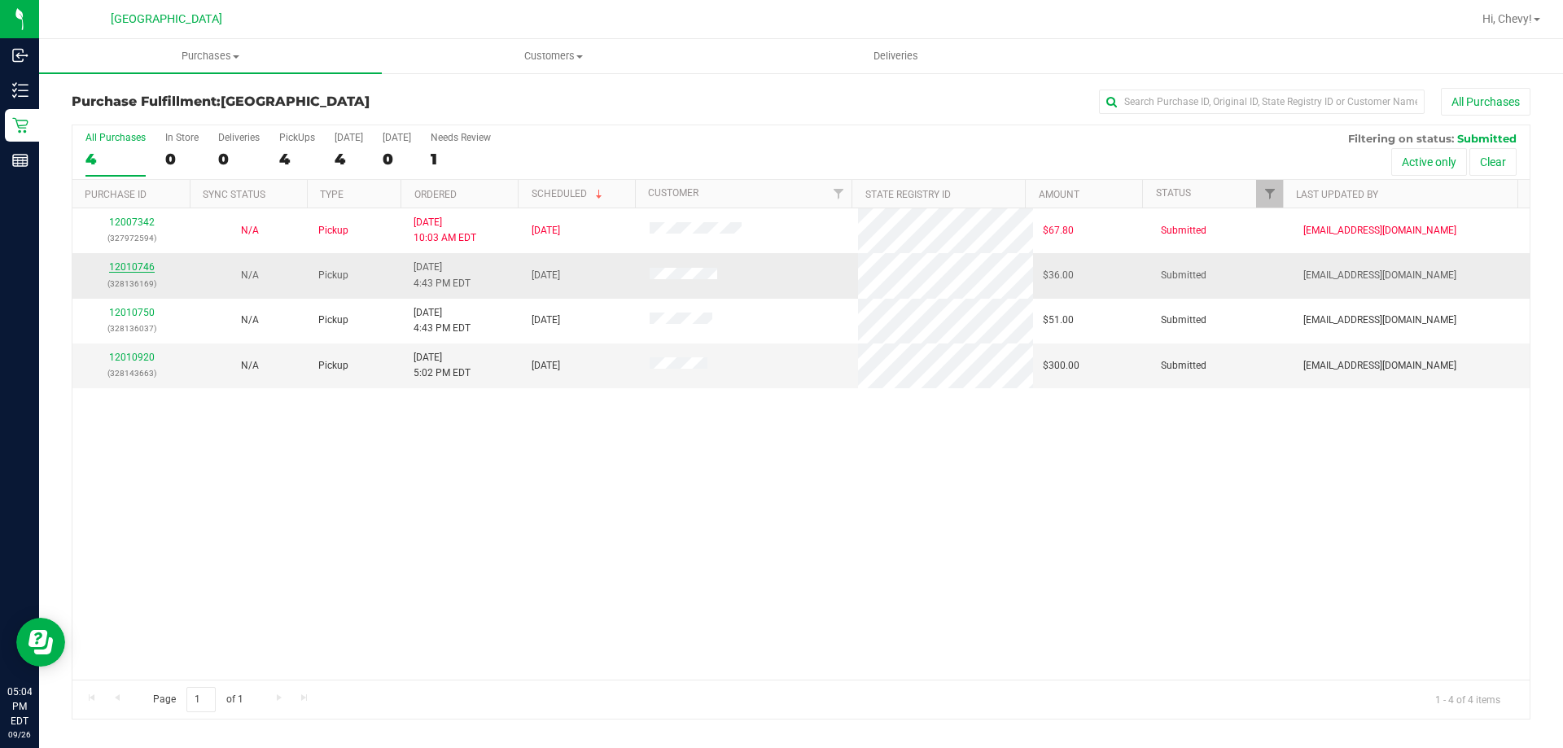
click at [134, 267] on link "12010746" at bounding box center [132, 266] width 46 height 11
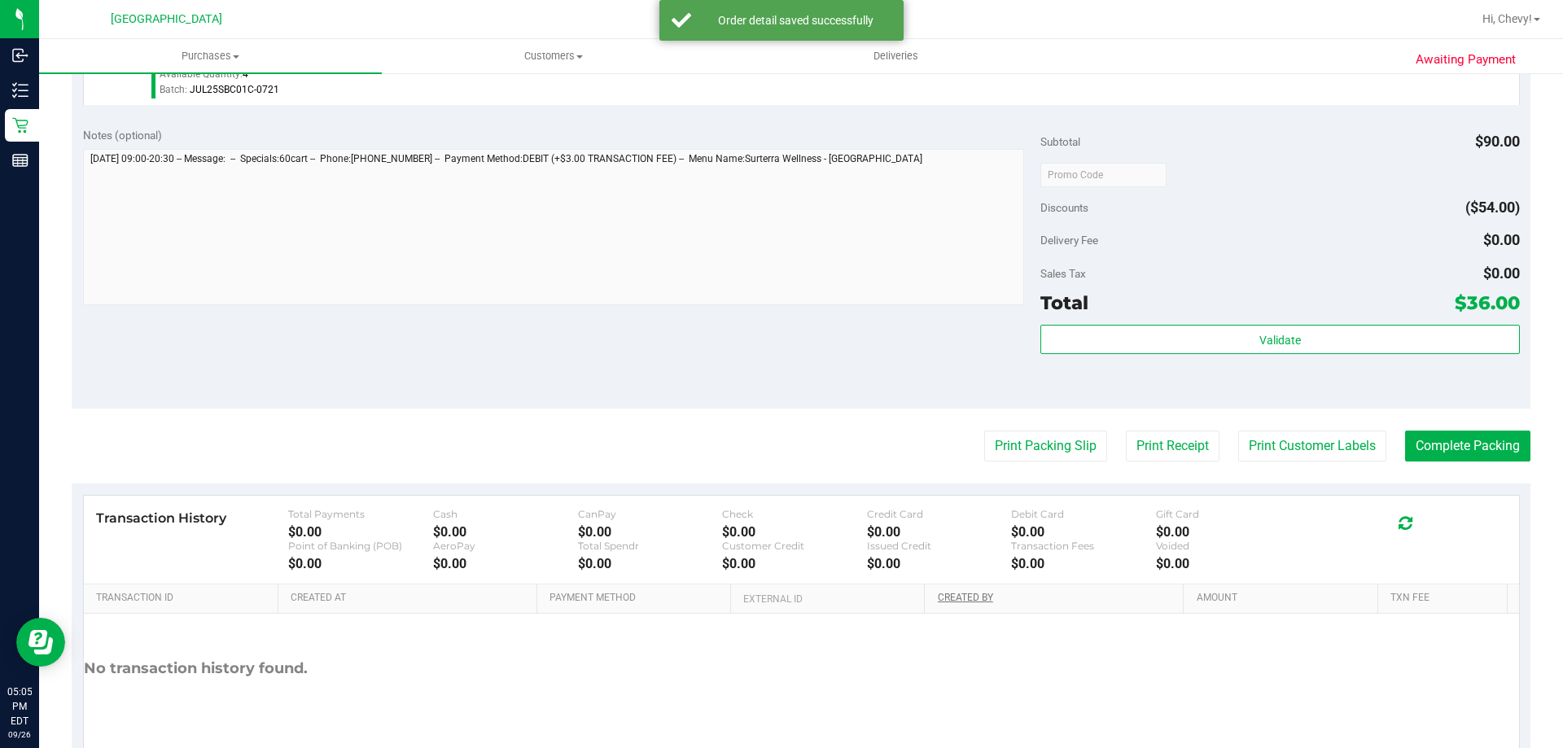
scroll to position [583, 0]
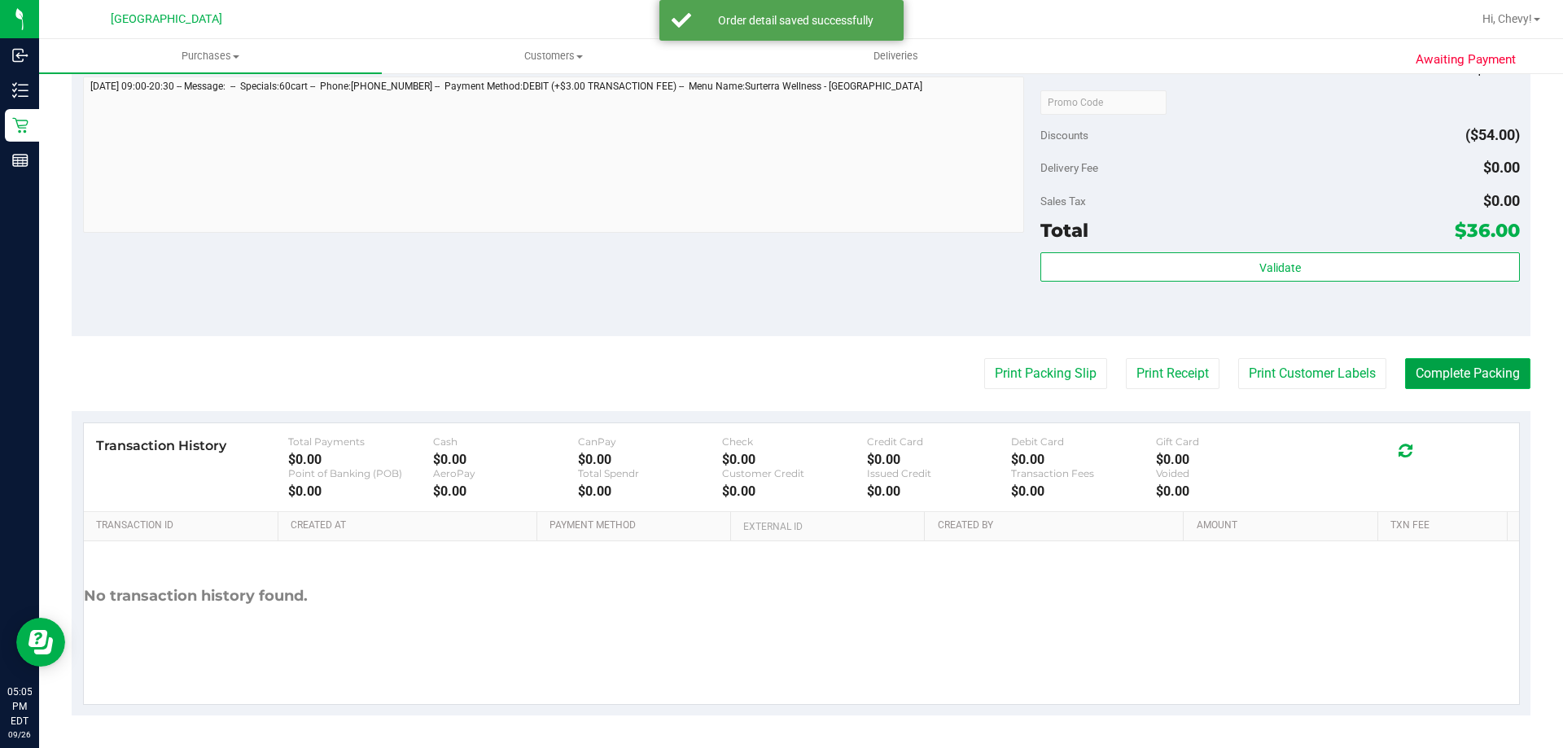
click at [1459, 383] on button "Complete Packing" at bounding box center [1467, 373] width 125 height 31
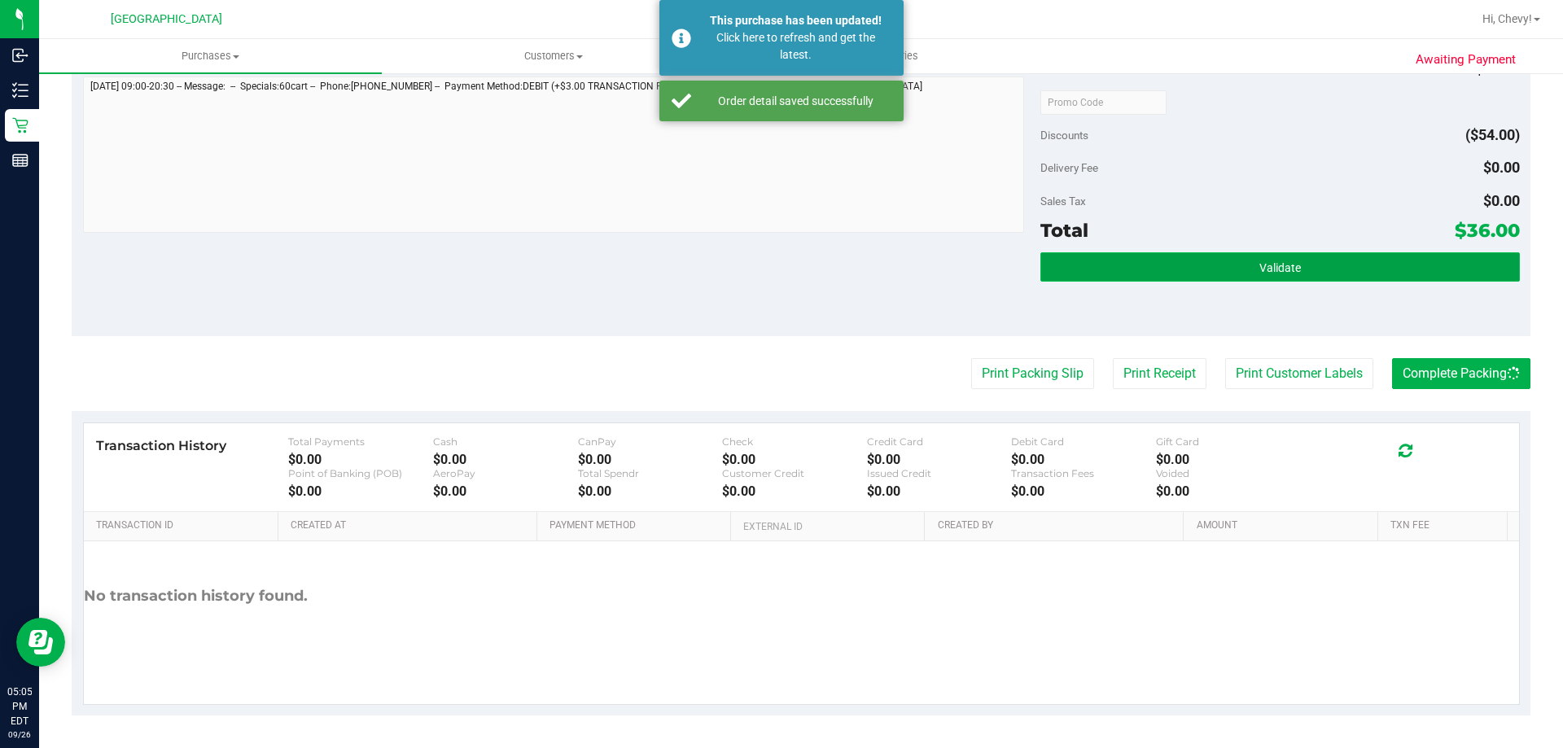
click at [1277, 265] on span "Validate" at bounding box center [1281, 267] width 42 height 13
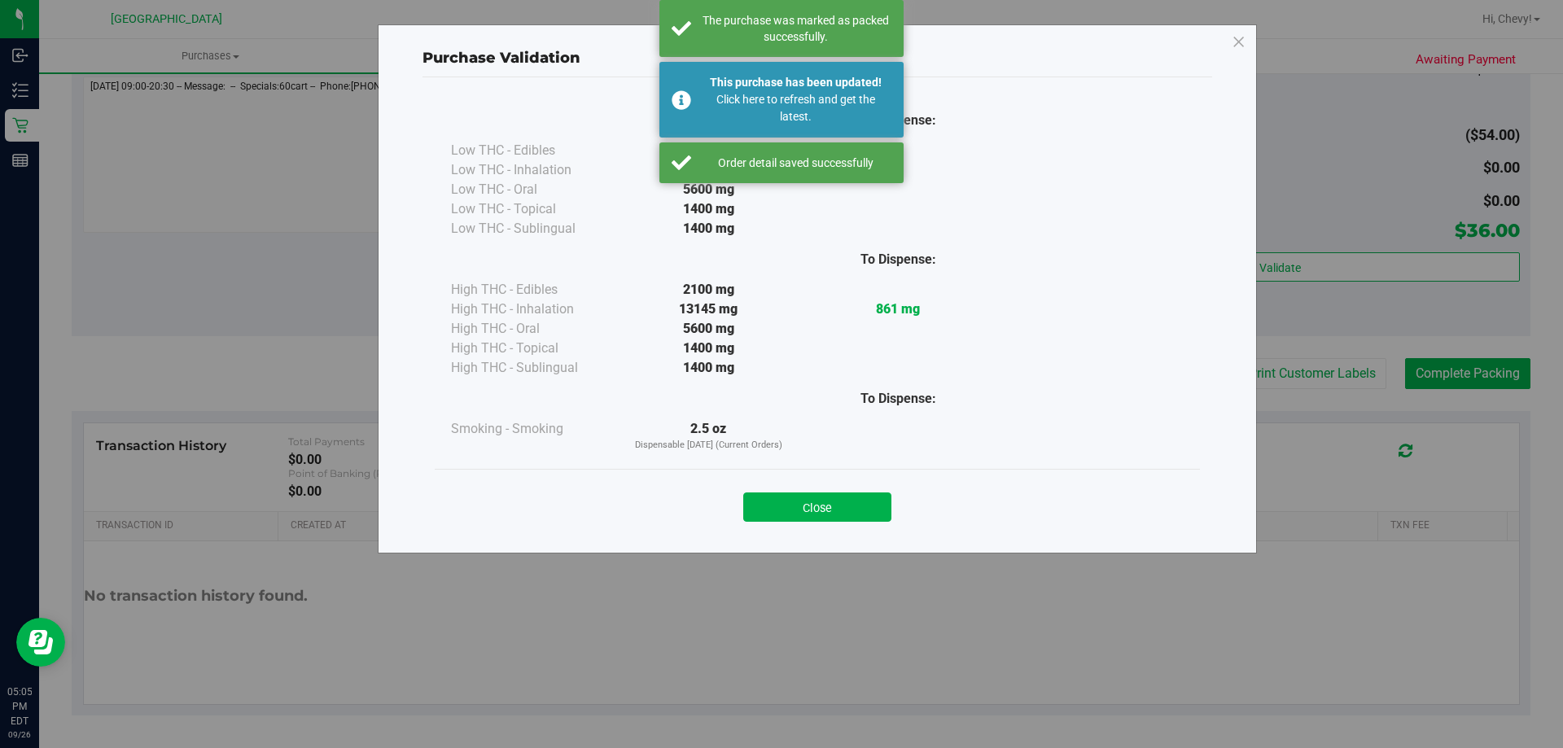
click at [844, 480] on div "Close" at bounding box center [817, 502] width 765 height 66
click at [840, 510] on button "Close" at bounding box center [817, 507] width 148 height 29
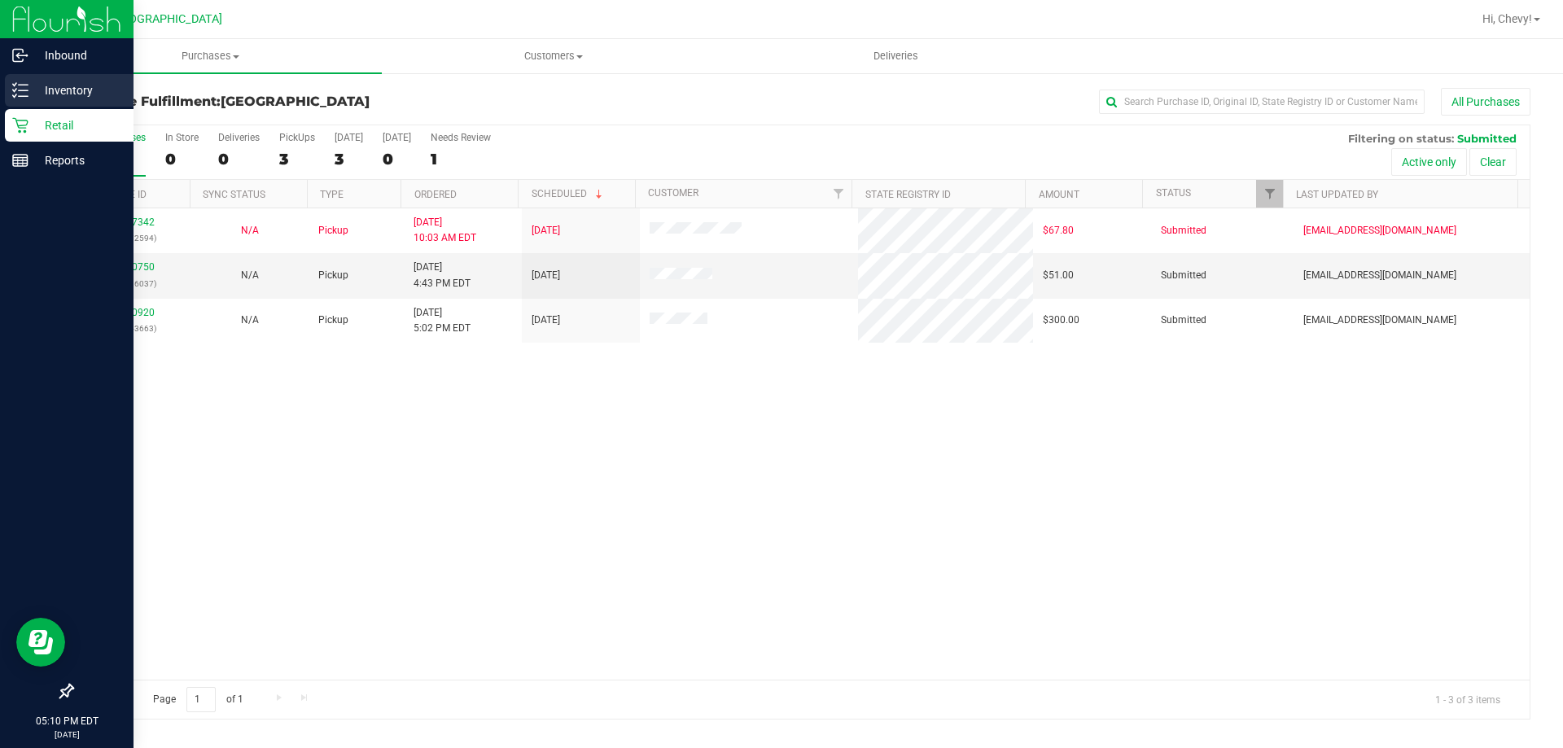
click at [36, 86] on p "Inventory" at bounding box center [77, 91] width 98 height 20
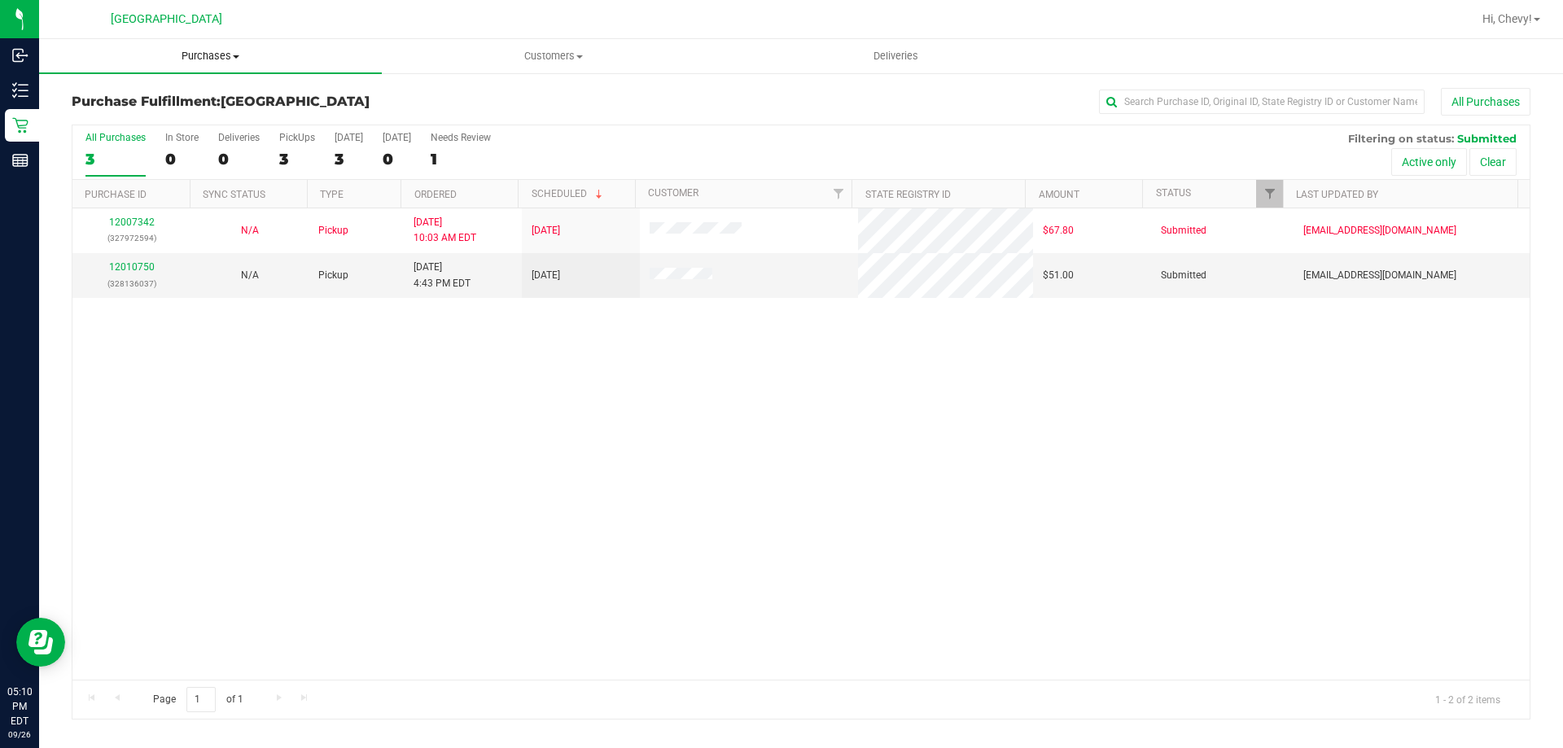
click at [204, 53] on span "Purchases" at bounding box center [210, 56] width 343 height 15
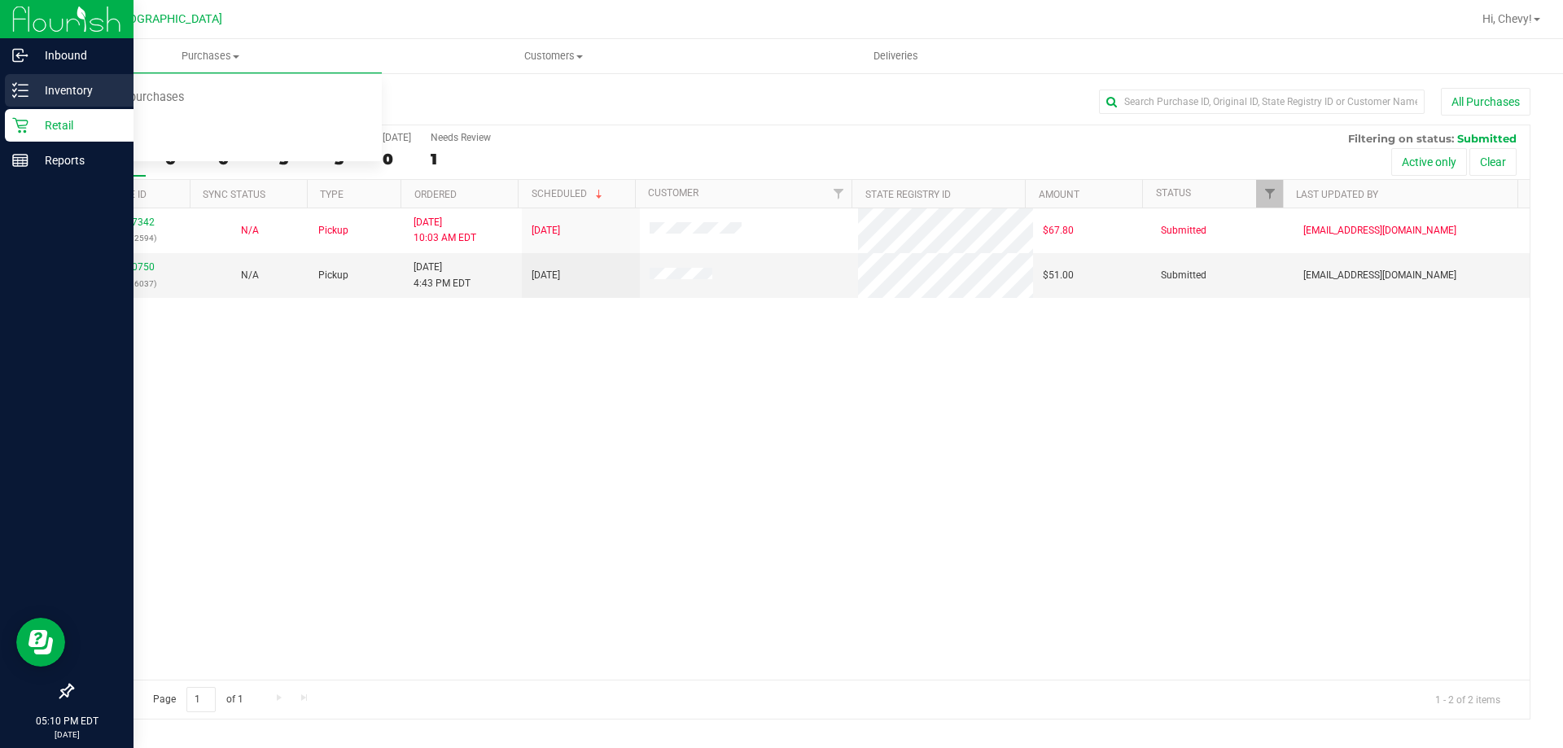
click at [30, 85] on p "Inventory" at bounding box center [77, 91] width 98 height 20
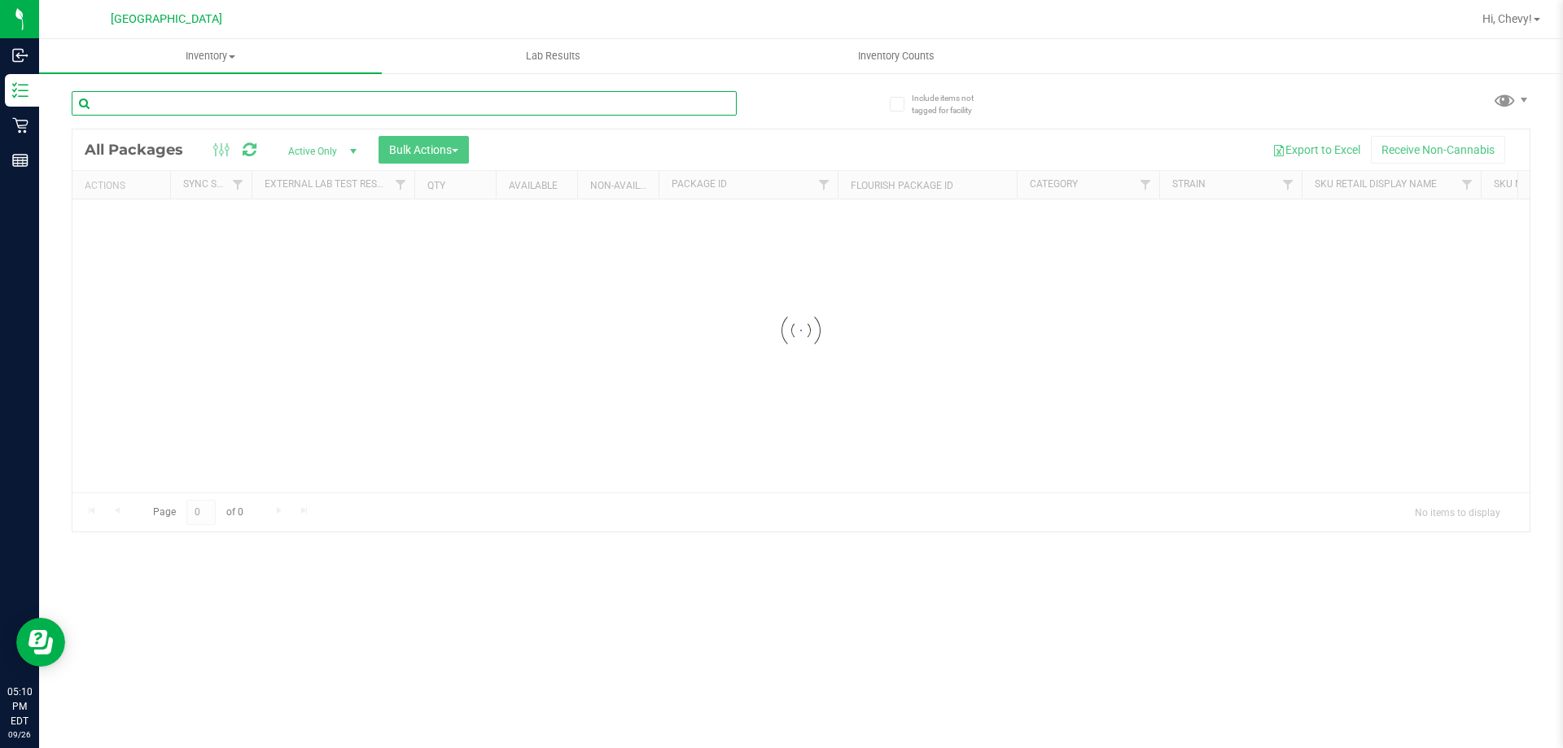
click at [232, 98] on input "text" at bounding box center [404, 103] width 665 height 24
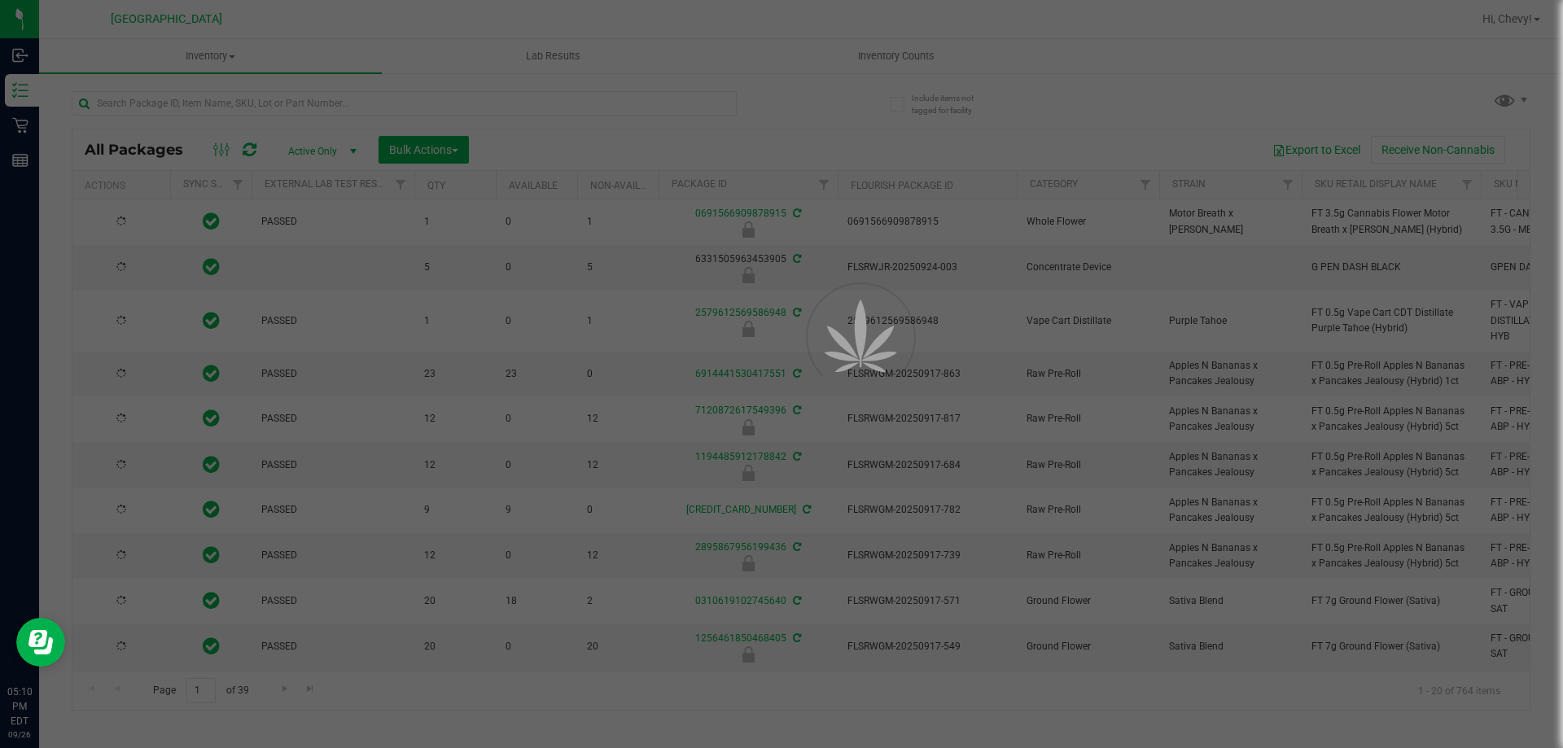
click at [232, 98] on div at bounding box center [781, 374] width 1563 height 748
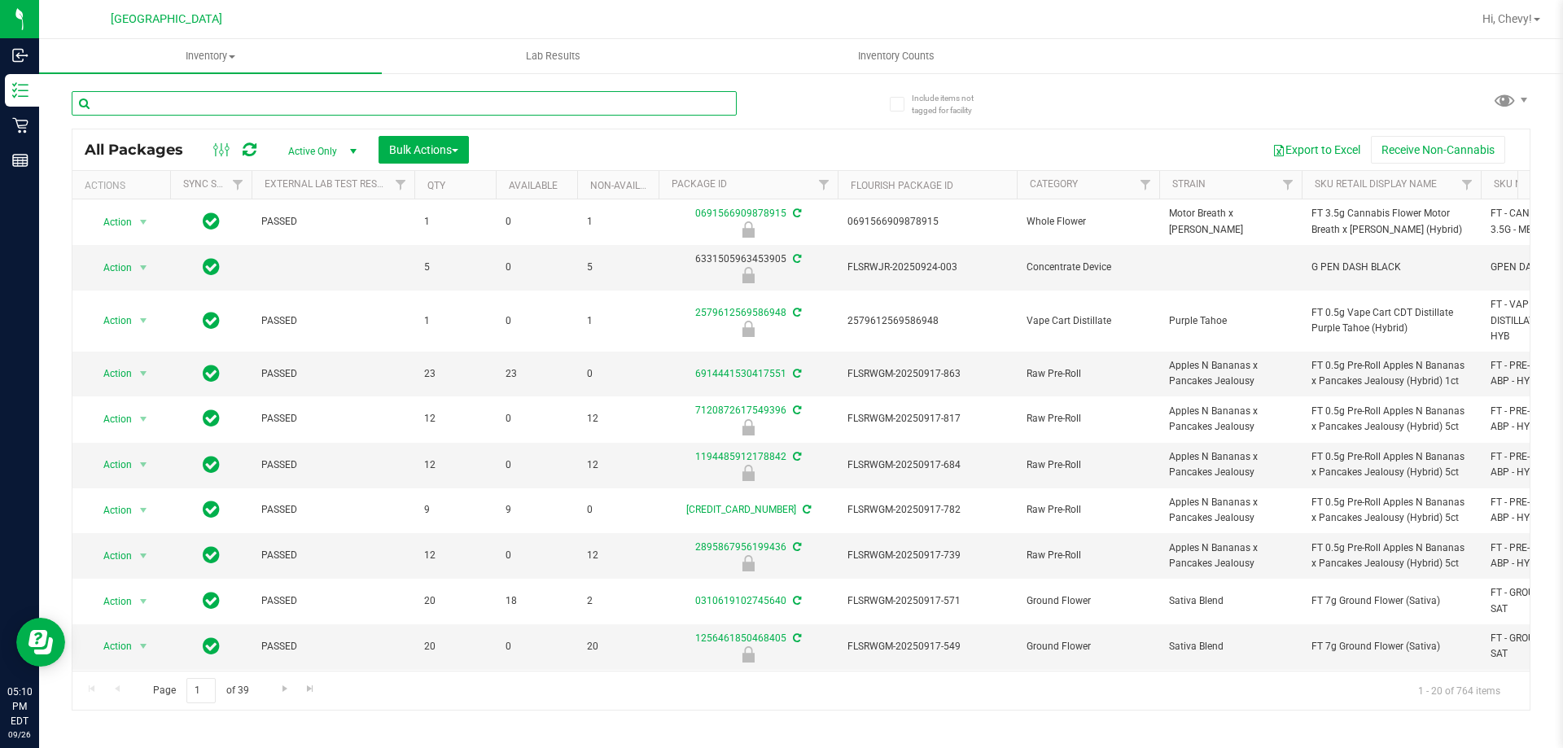
click at [232, 98] on input "text" at bounding box center [404, 103] width 665 height 24
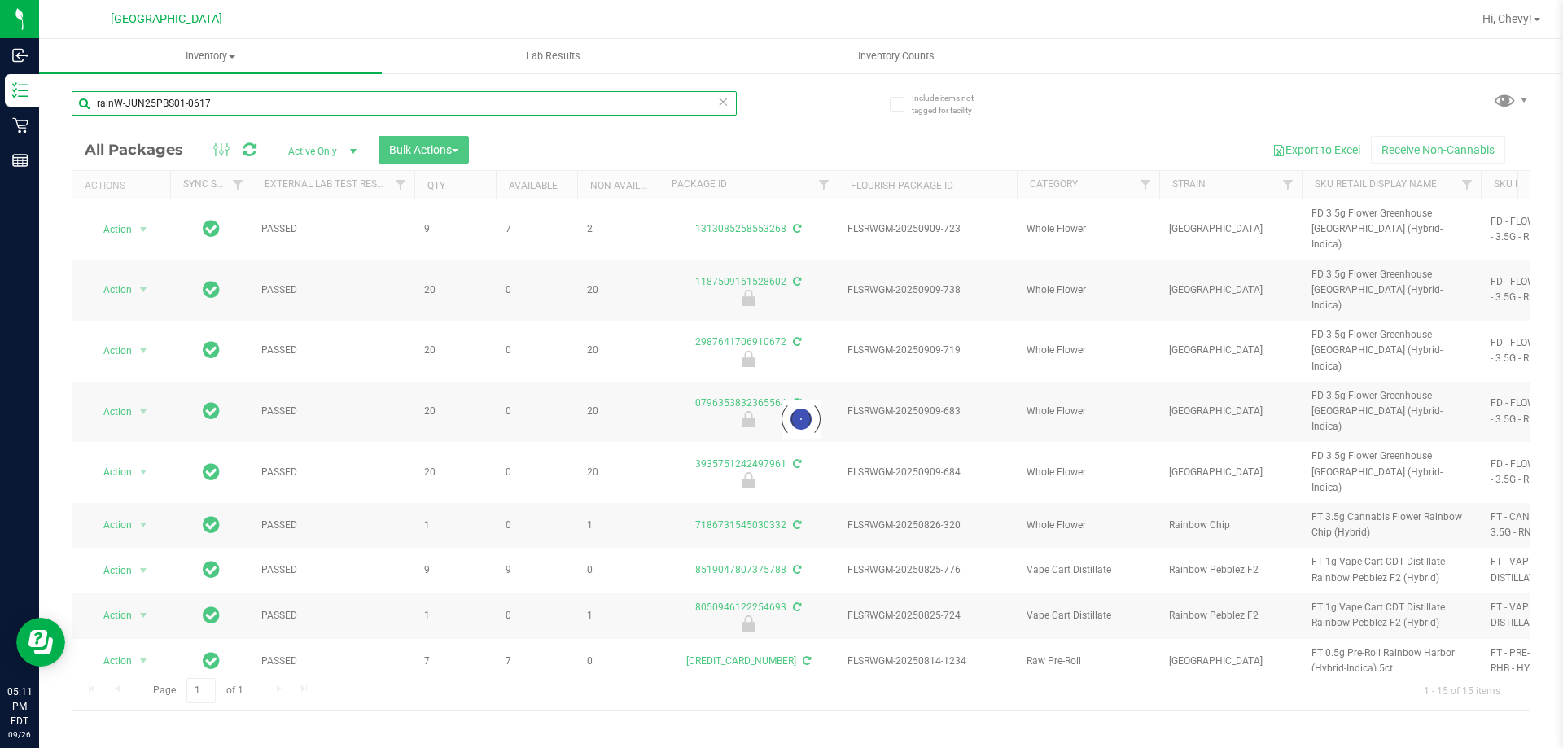
type input "rainW-JUN25PBS01-0617"
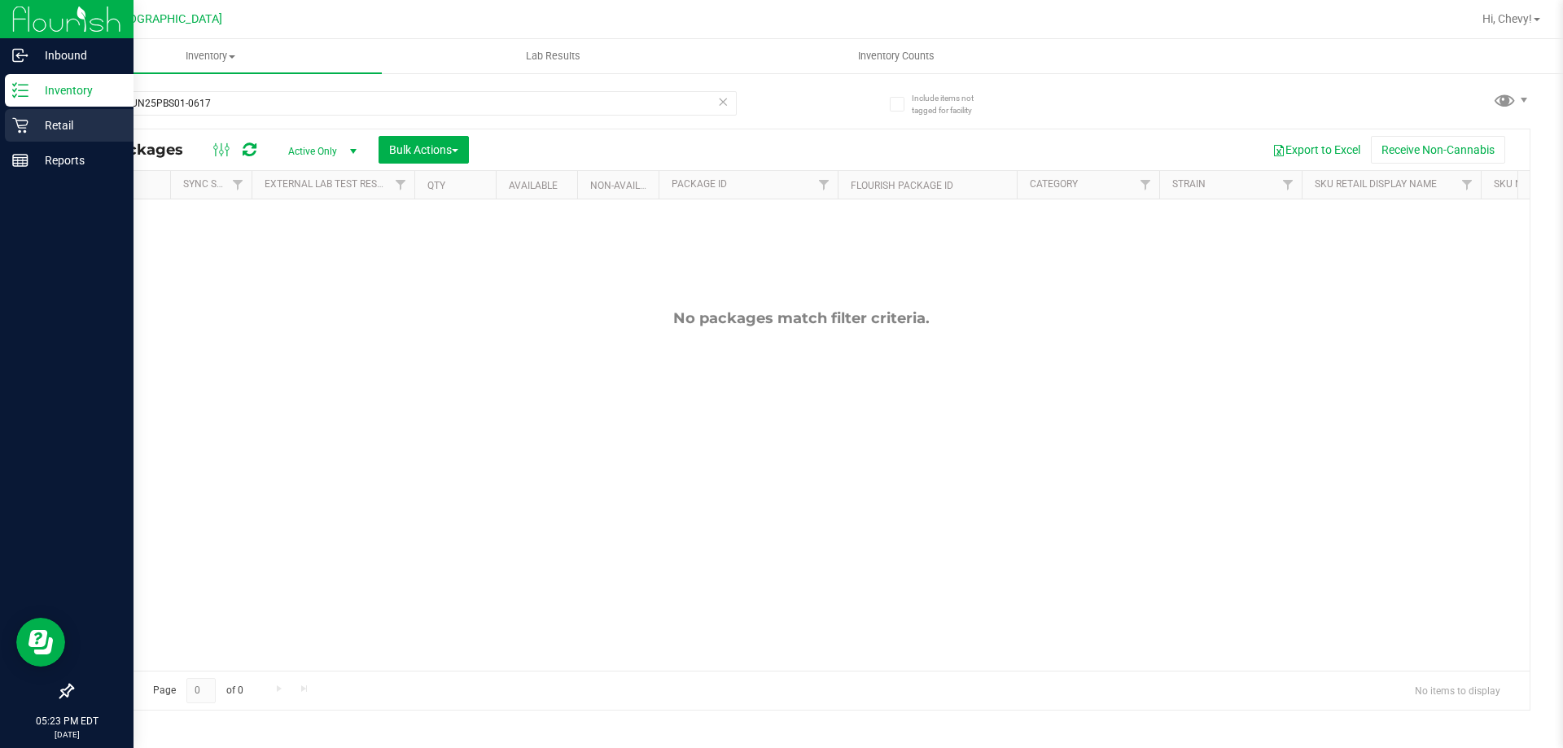
click at [7, 125] on div "Retail" at bounding box center [69, 125] width 129 height 33
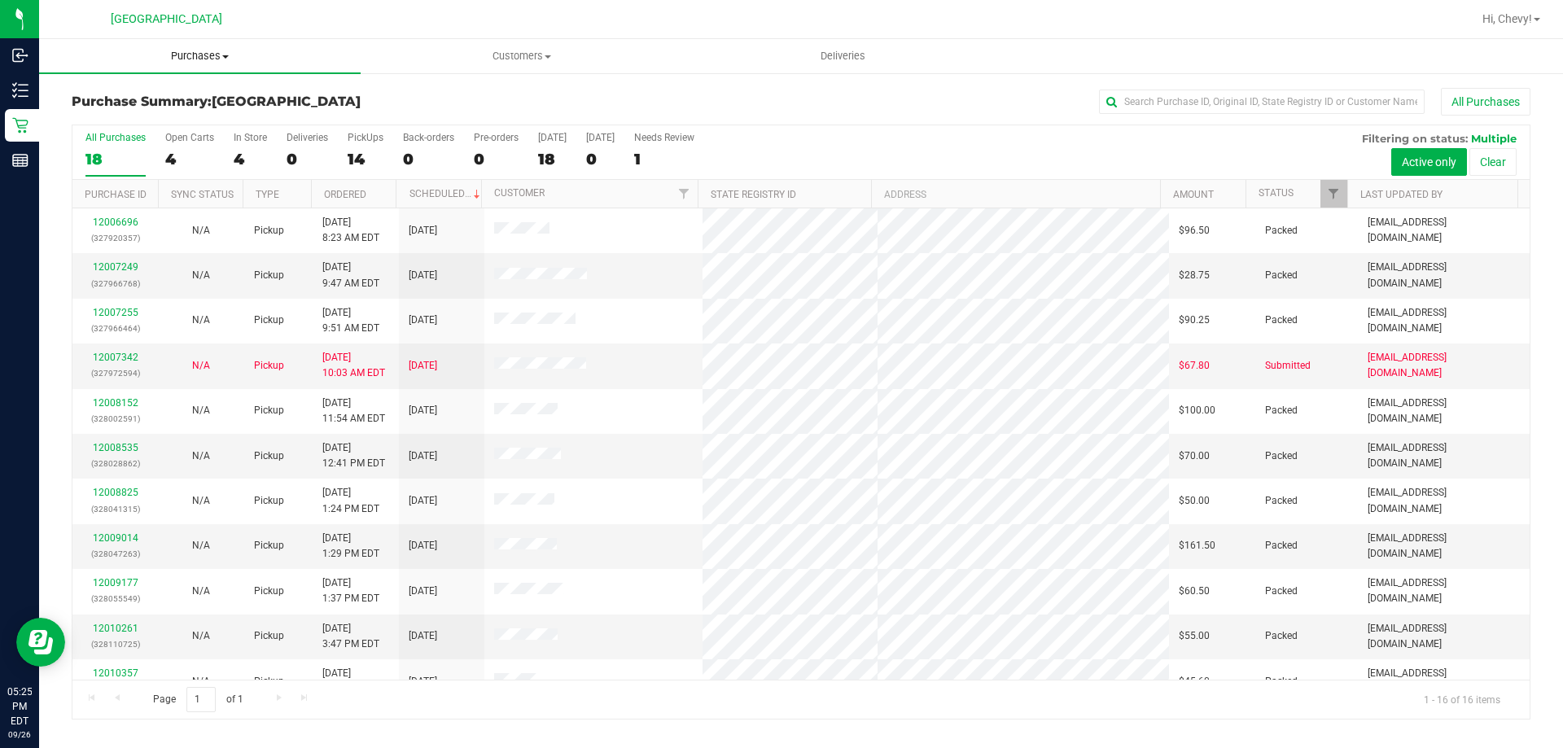
click at [195, 56] on span "Purchases" at bounding box center [200, 56] width 322 height 15
click at [217, 117] on li "Fulfillment" at bounding box center [200, 118] width 322 height 20
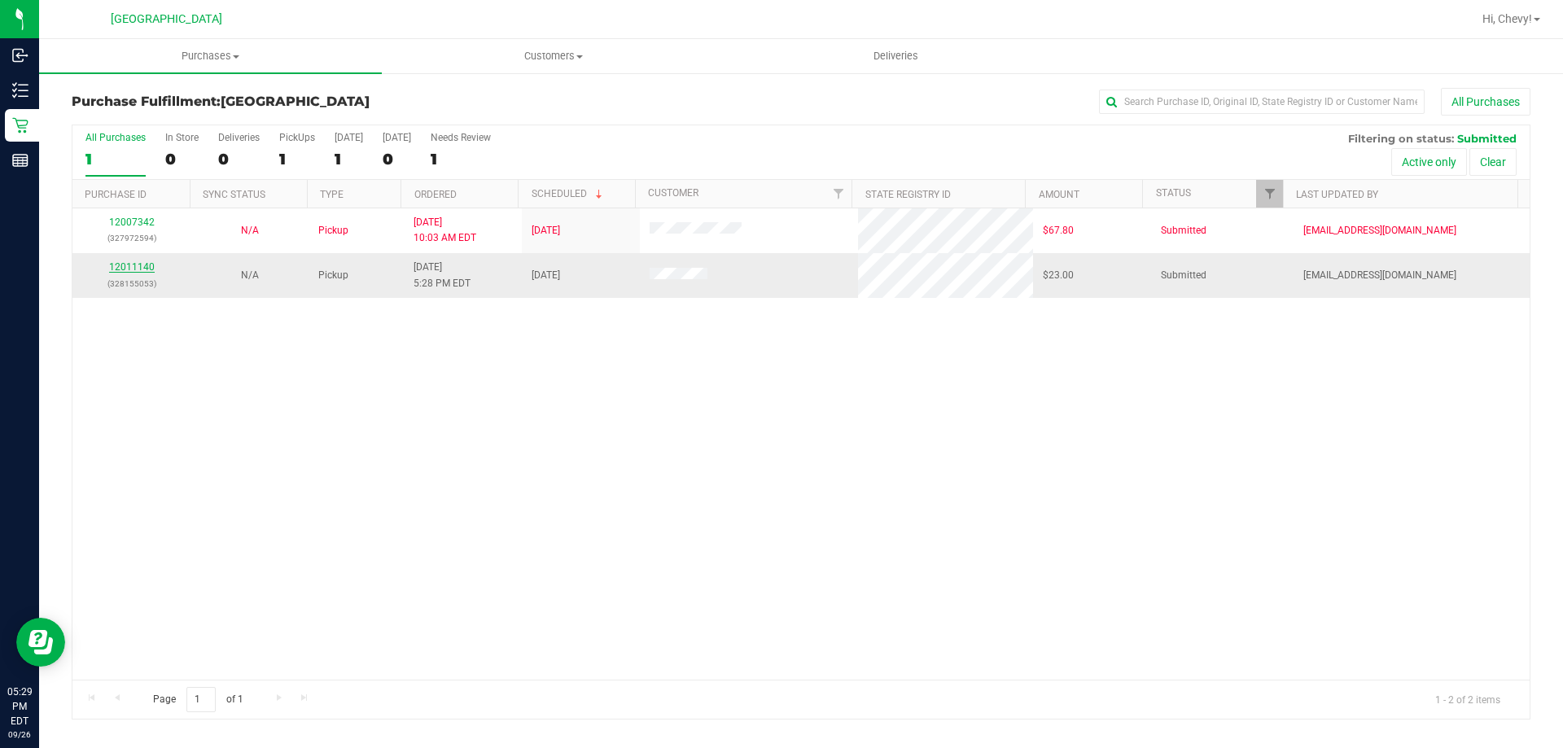
click at [147, 265] on link "12011140" at bounding box center [132, 266] width 46 height 11
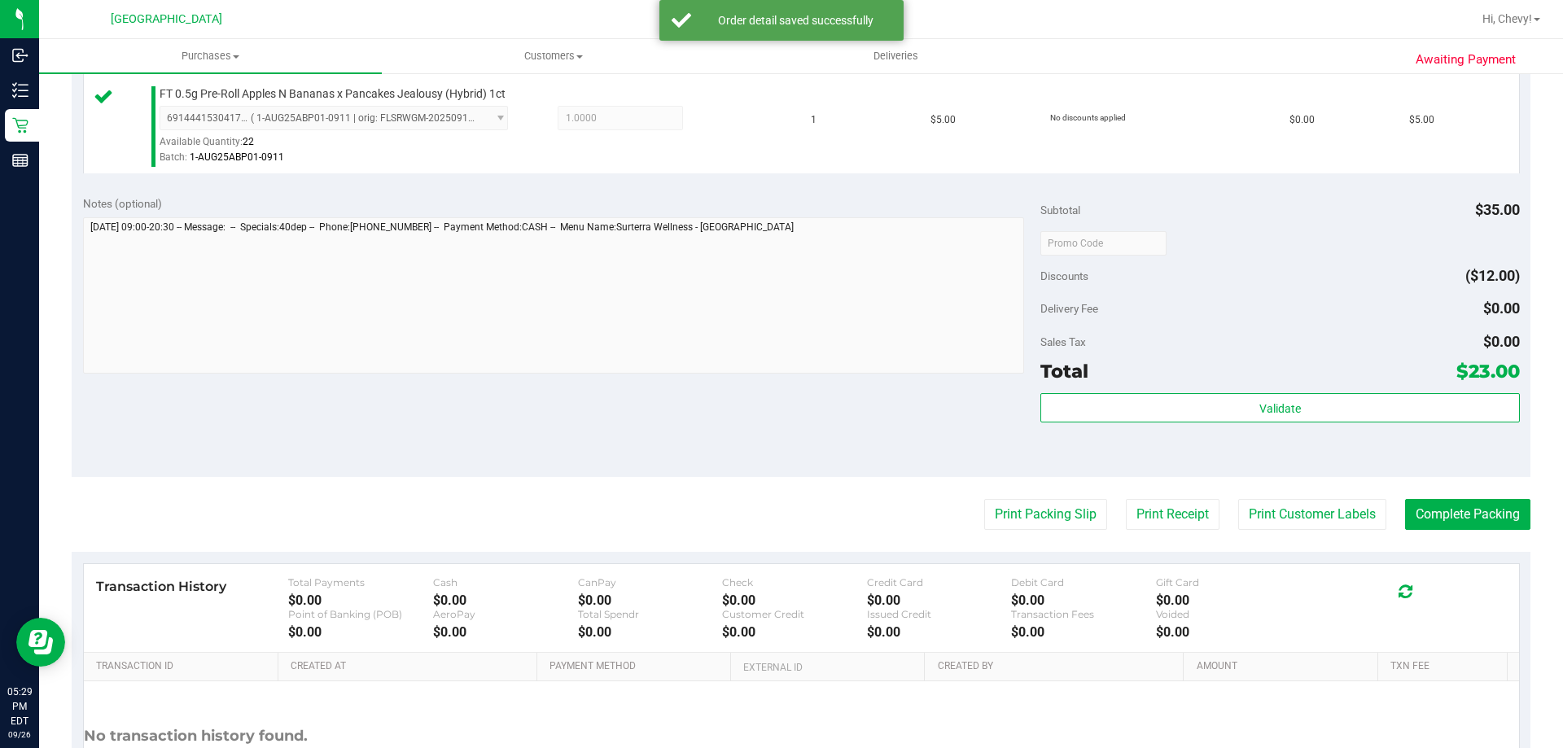
scroll to position [677, 0]
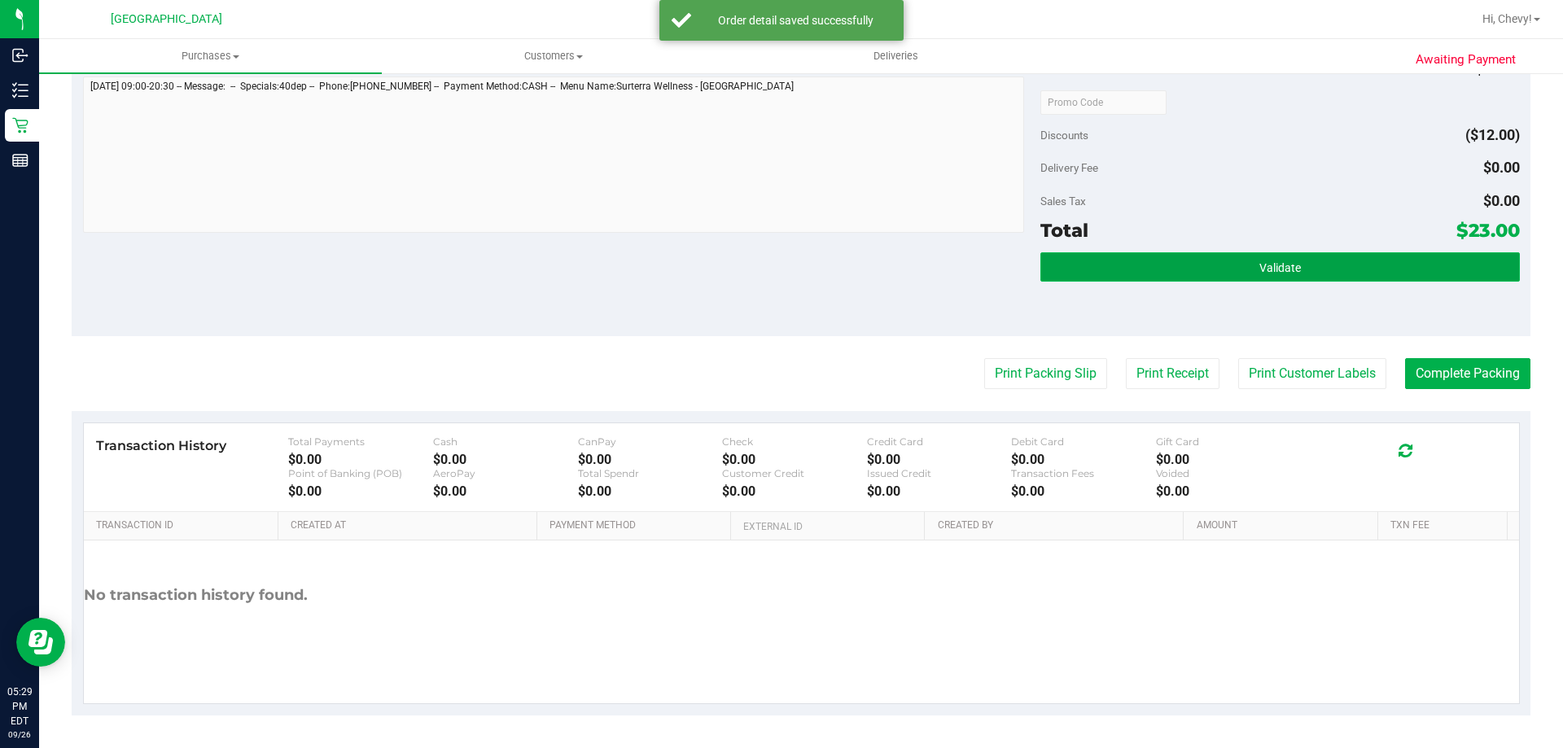
click at [1142, 274] on button "Validate" at bounding box center [1280, 266] width 479 height 29
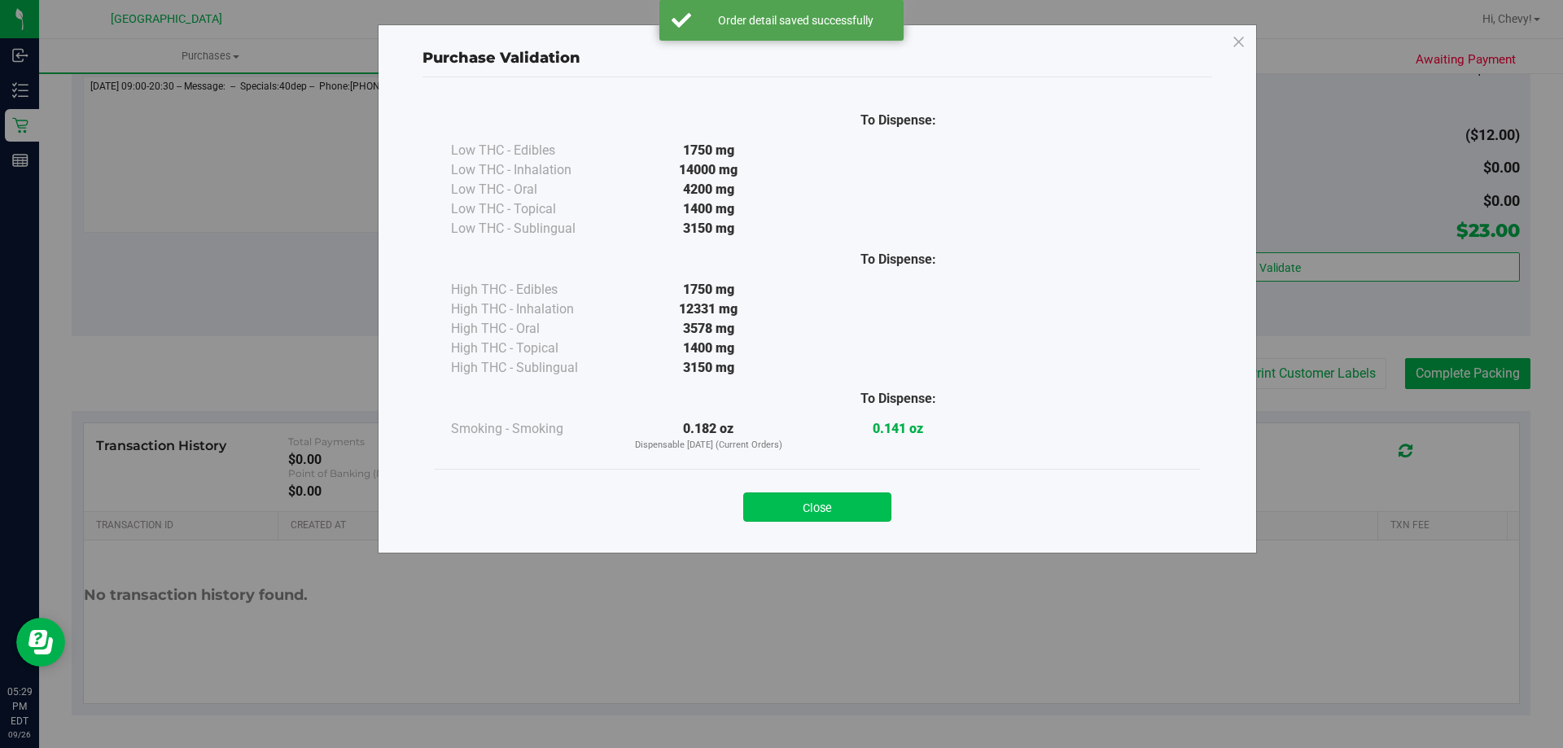
click at [863, 495] on button "Close" at bounding box center [817, 507] width 148 height 29
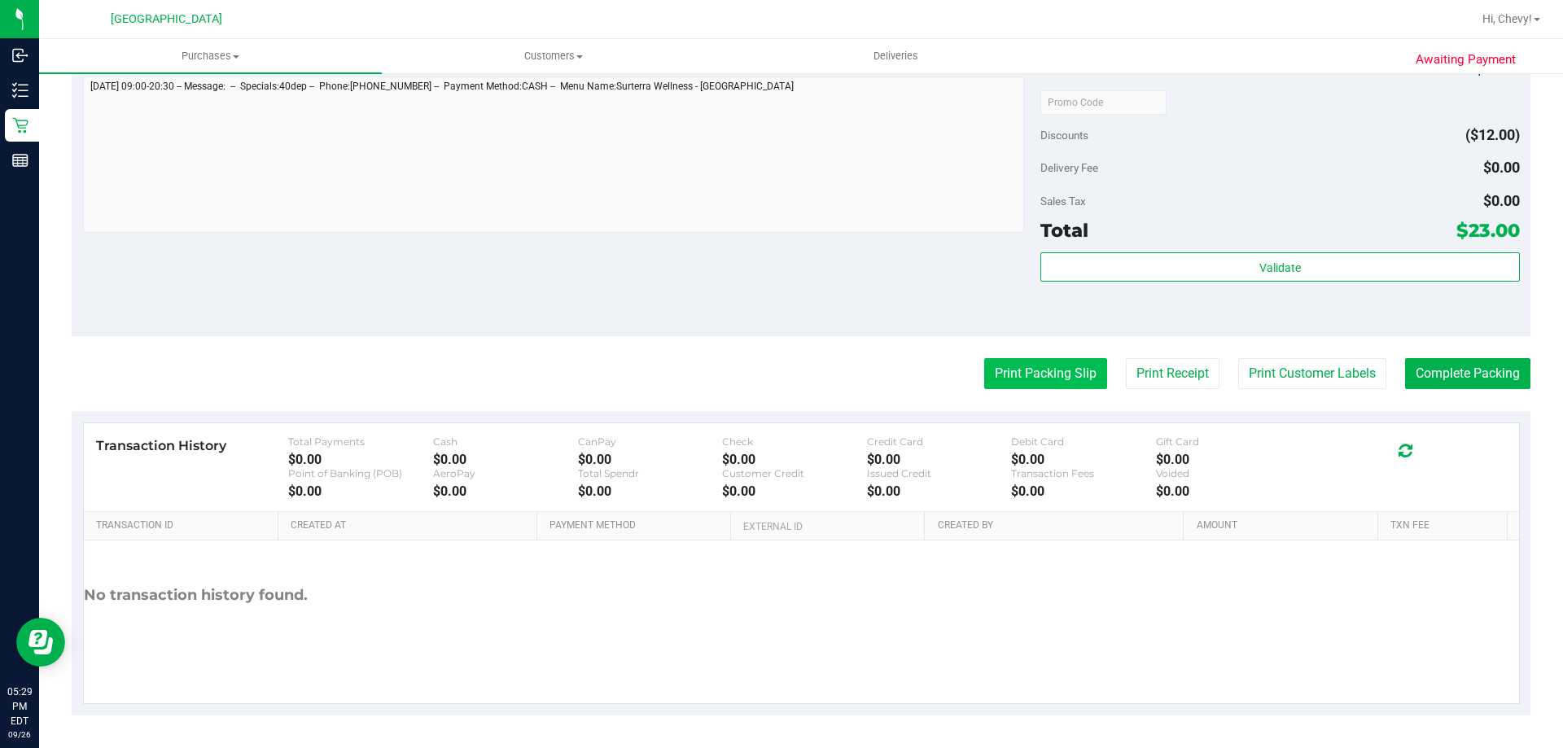
click at [1028, 362] on button "Print Packing Slip" at bounding box center [1045, 373] width 123 height 31
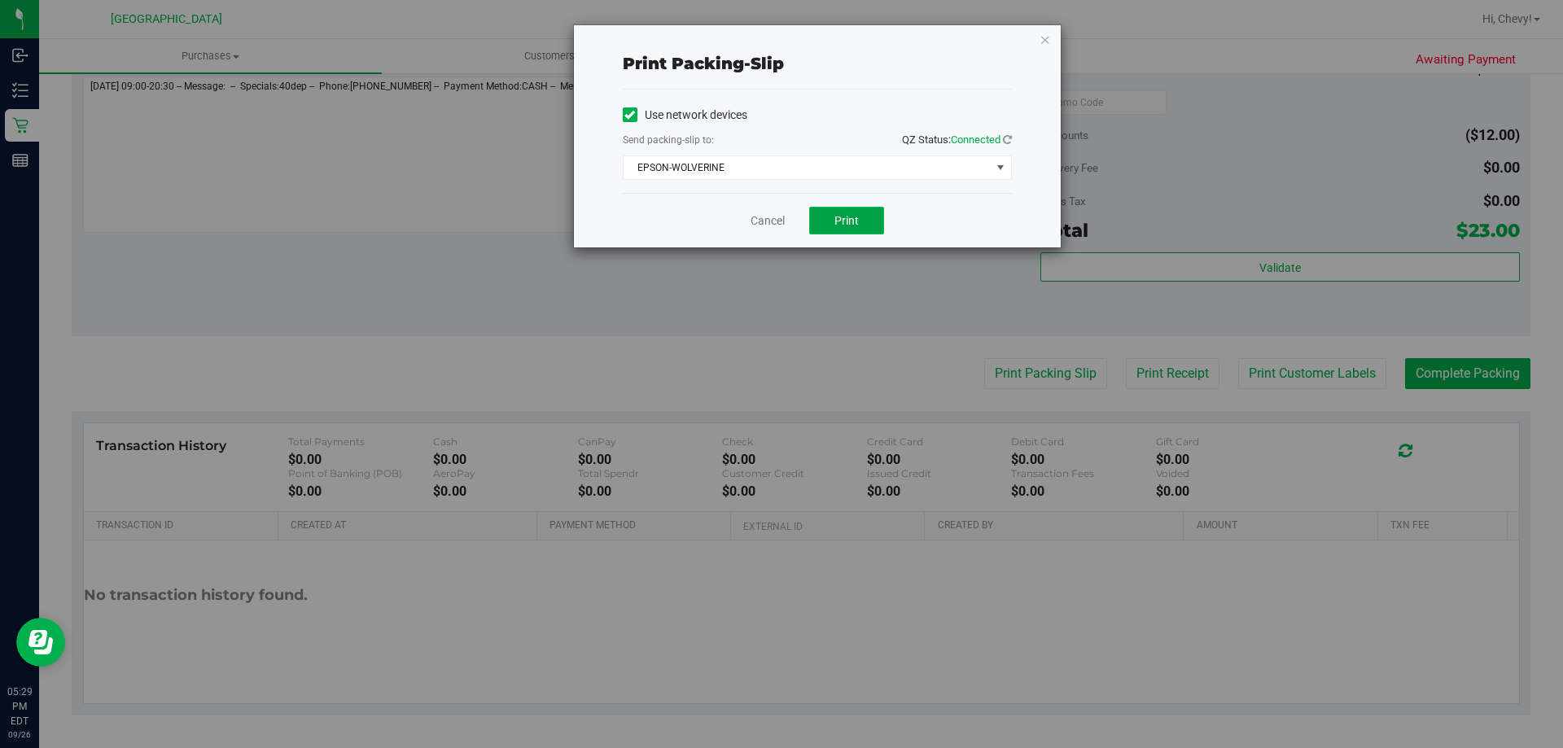
click at [853, 219] on span "Print" at bounding box center [847, 220] width 24 height 13
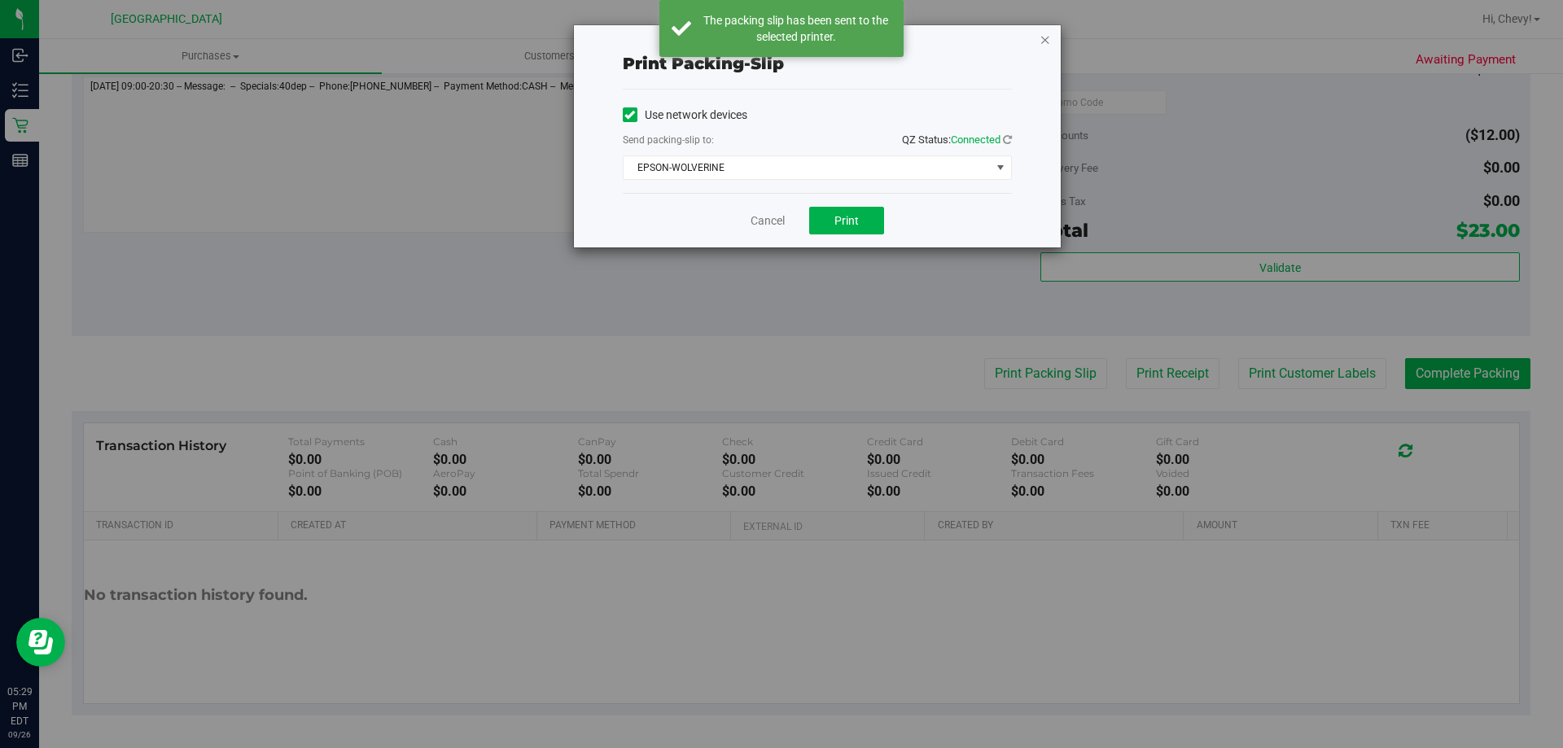
click at [1045, 42] on icon "button" at bounding box center [1045, 39] width 11 height 20
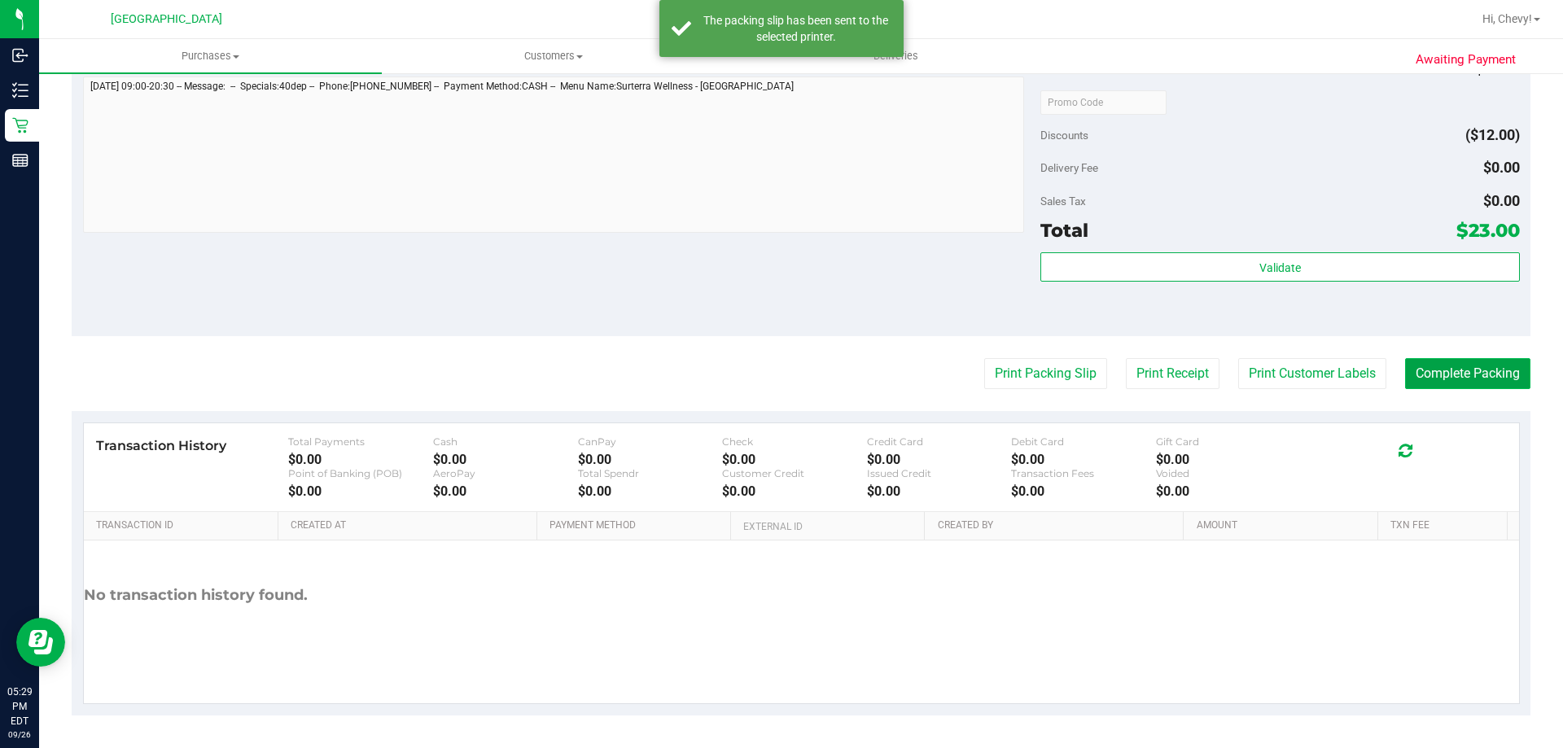
click at [1431, 375] on button "Complete Packing" at bounding box center [1467, 373] width 125 height 31
